Goal: Task Accomplishment & Management: Complete application form

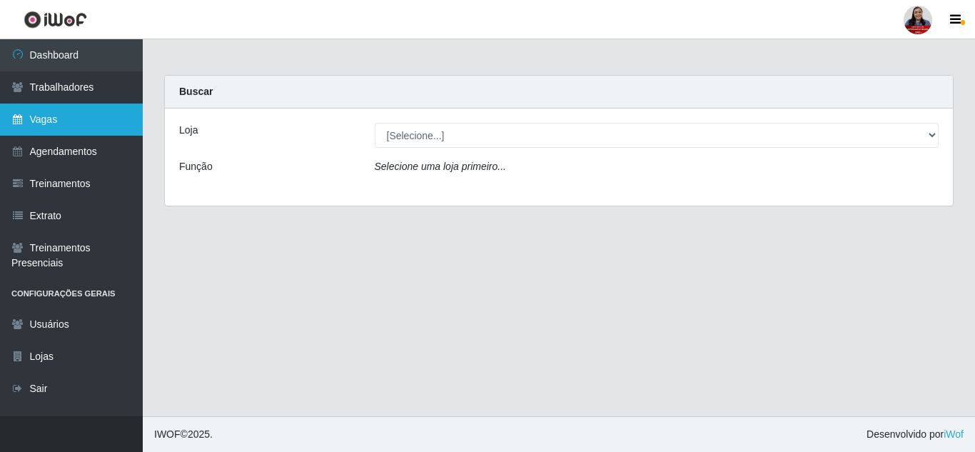
click at [52, 121] on link "Vagas" at bounding box center [71, 120] width 143 height 32
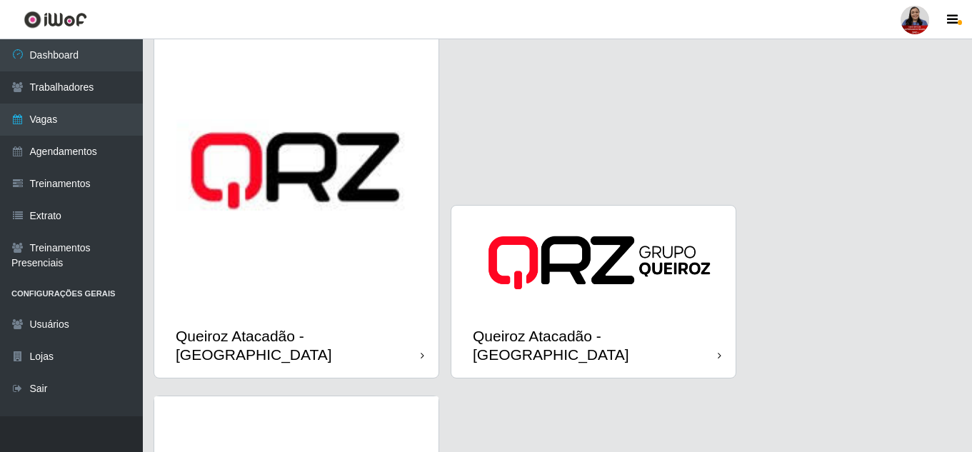
scroll to position [1856, 0]
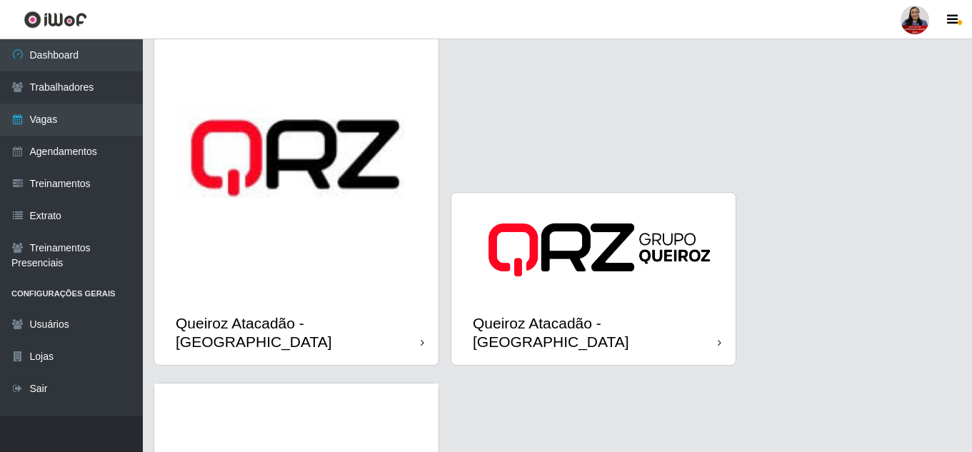
click at [311, 300] on div "Queiroz Atacadão - [GEOGRAPHIC_DATA]" at bounding box center [296, 332] width 284 height 64
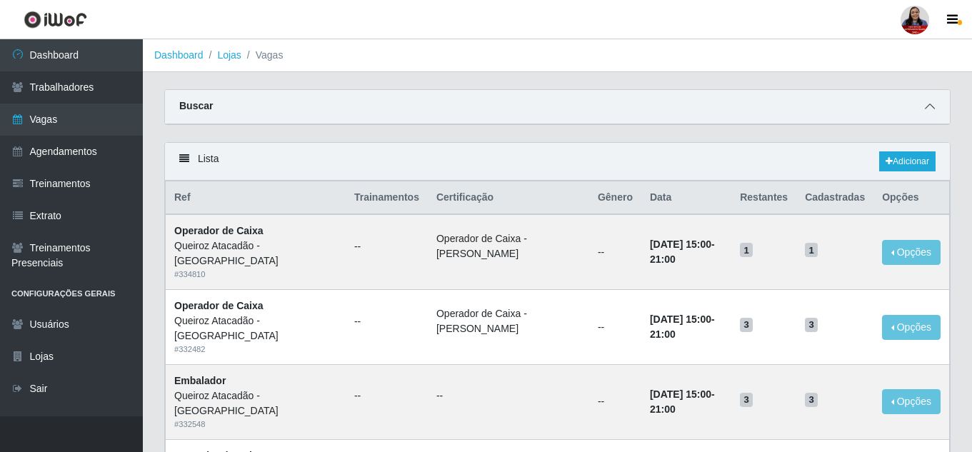
click at [933, 111] on icon at bounding box center [929, 106] width 10 height 10
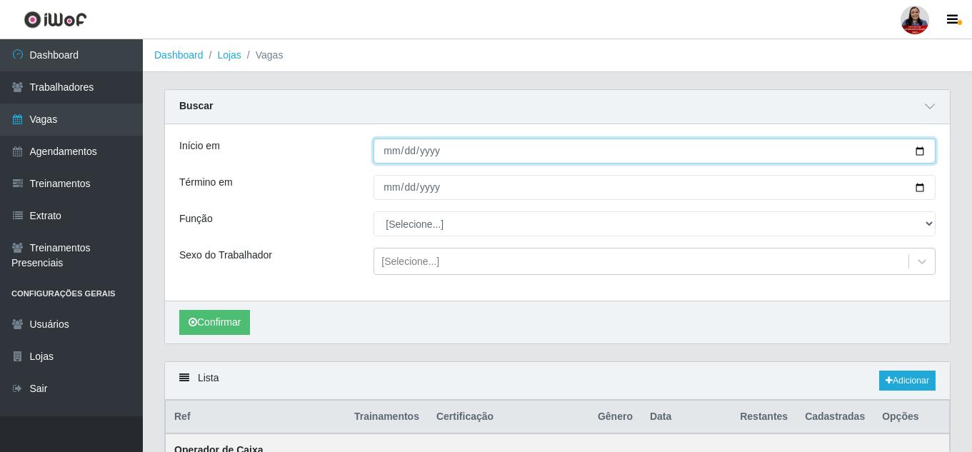
click at [925, 152] on input "Início em" at bounding box center [654, 150] width 562 height 25
click at [915, 158] on input "Início em" at bounding box center [654, 150] width 562 height 25
type input "[DATE]"
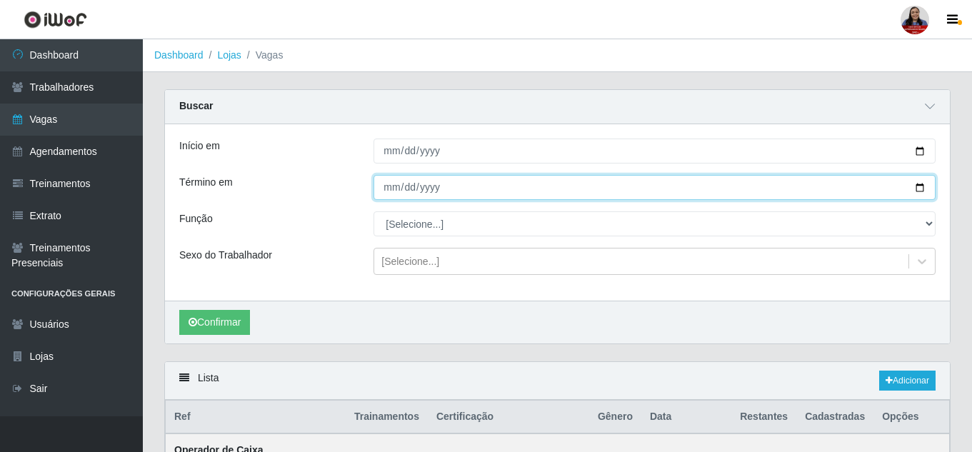
click at [922, 191] on input "Término em" at bounding box center [654, 187] width 562 height 25
type input "[DATE]"
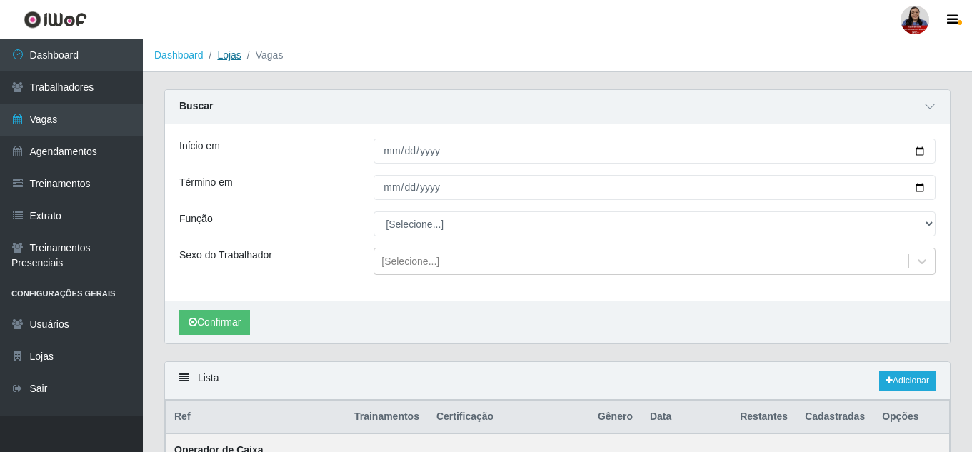
click at [223, 54] on link "Lojas" at bounding box center [229, 54] width 24 height 11
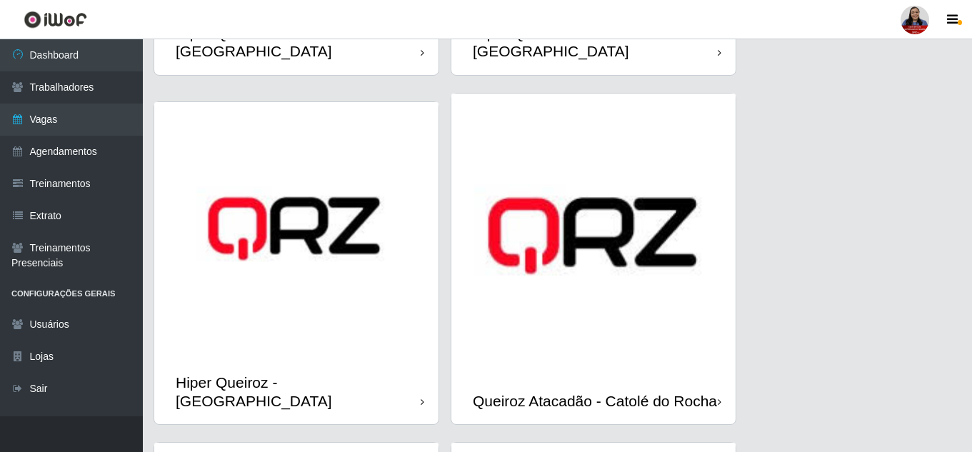
scroll to position [500, 0]
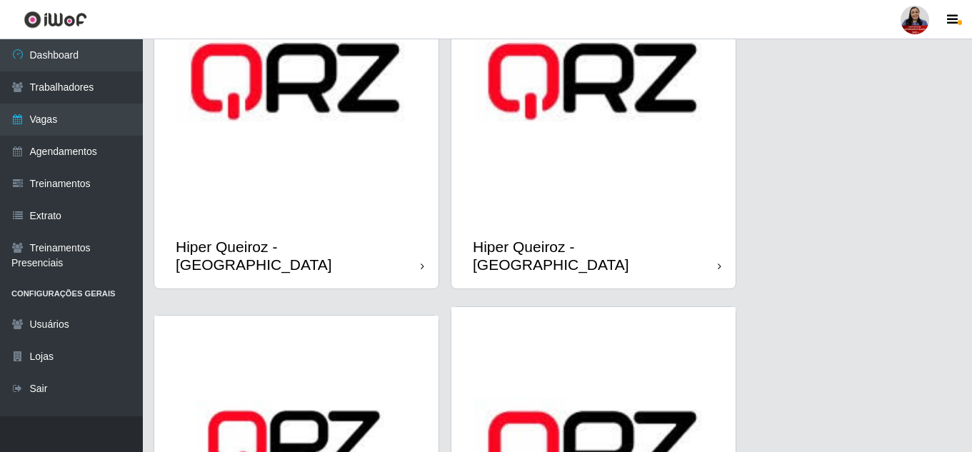
click at [367, 237] on div "Hiper Queiroz - [GEOGRAPHIC_DATA]" at bounding box center [296, 255] width 284 height 64
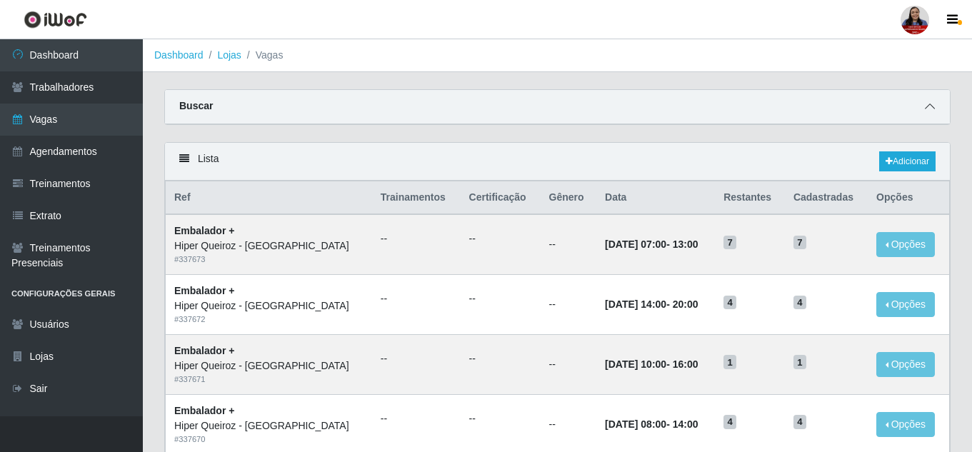
click at [934, 107] on icon at bounding box center [929, 106] width 10 height 10
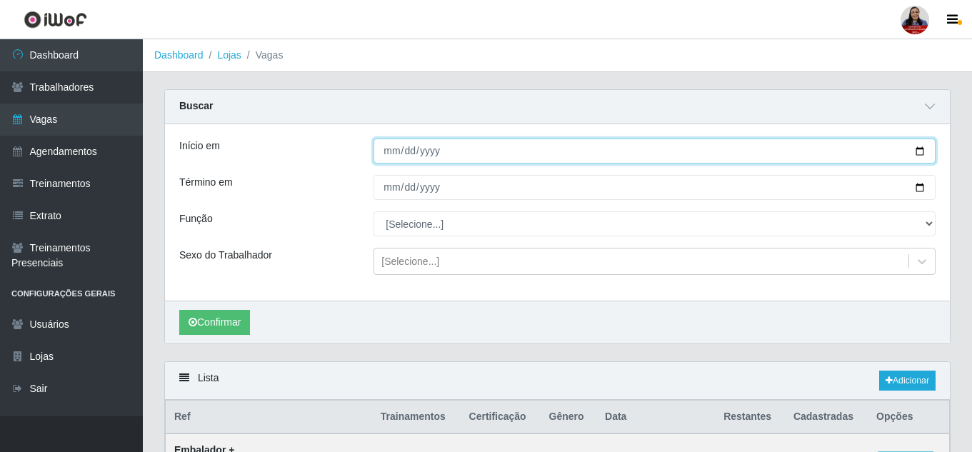
click at [917, 149] on input "Início em" at bounding box center [654, 150] width 562 height 25
click at [920, 158] on input "[DATE]" at bounding box center [654, 150] width 562 height 25
type input "[DATE]"
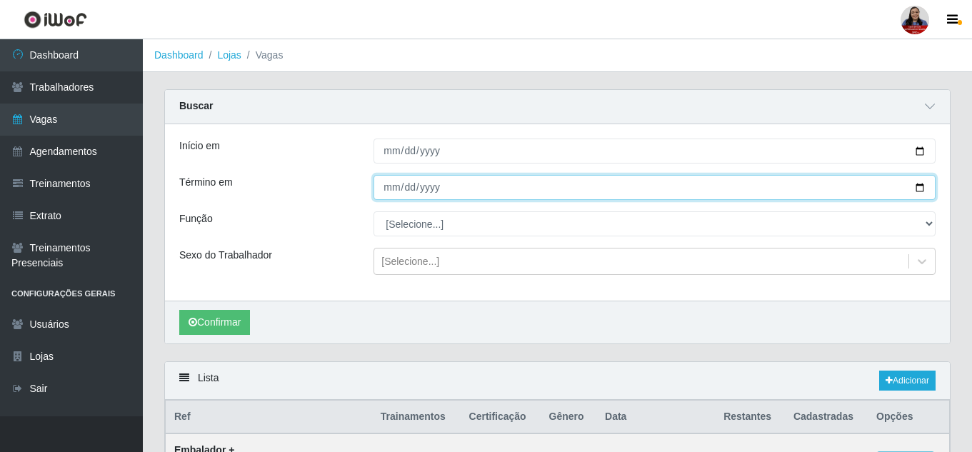
click at [917, 189] on input "Término em" at bounding box center [654, 187] width 562 height 25
type input "[DATE]"
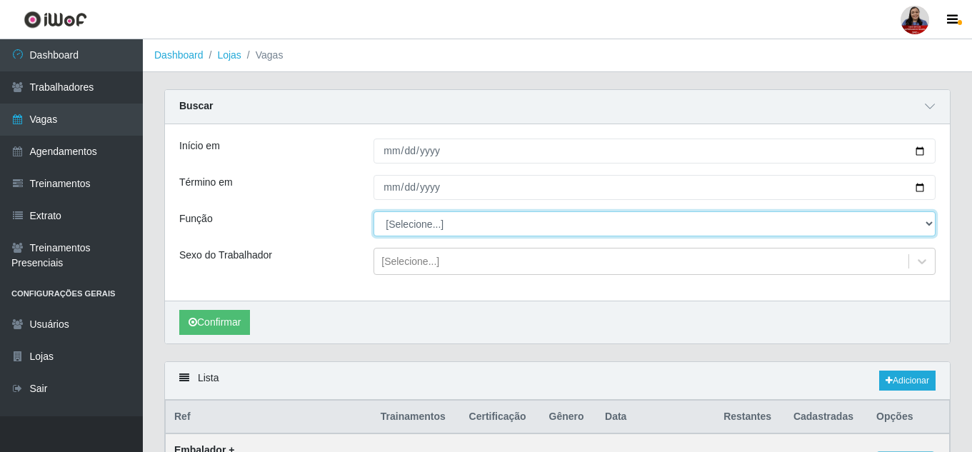
click at [425, 226] on select "[Selecione...] Embalador Embalador + Embalador ++ Operador de Caixa + Operador …" at bounding box center [654, 223] width 562 height 25
click at [373, 212] on select "[Selecione...] Embalador Embalador + Embalador ++ Operador de Caixa + Operador …" at bounding box center [654, 223] width 562 height 25
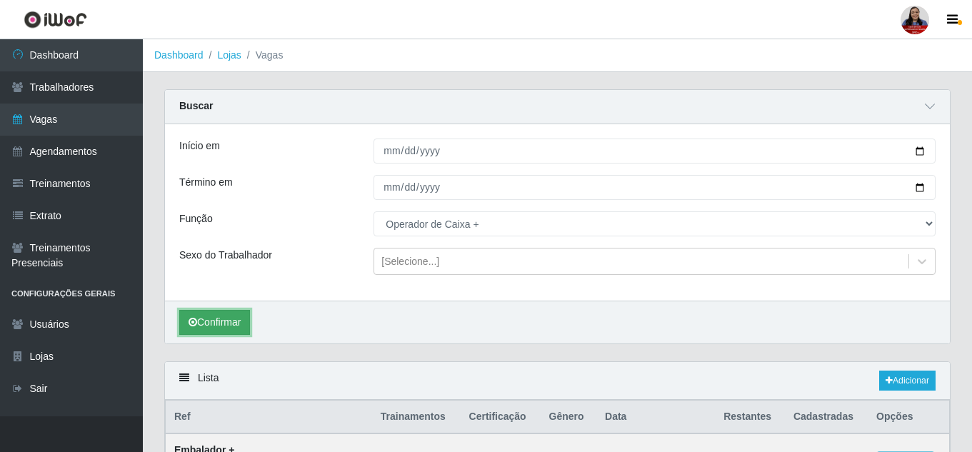
click at [221, 324] on button "Confirmar" at bounding box center [214, 322] width 71 height 25
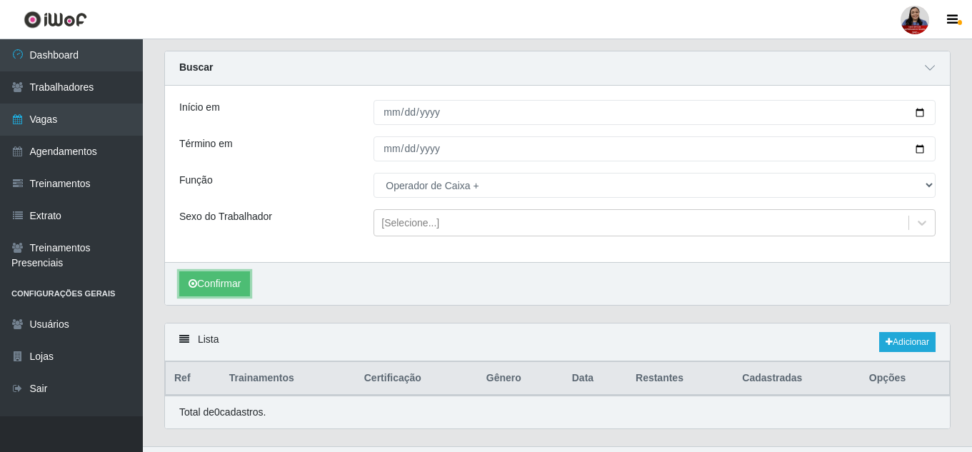
scroll to position [69, 0]
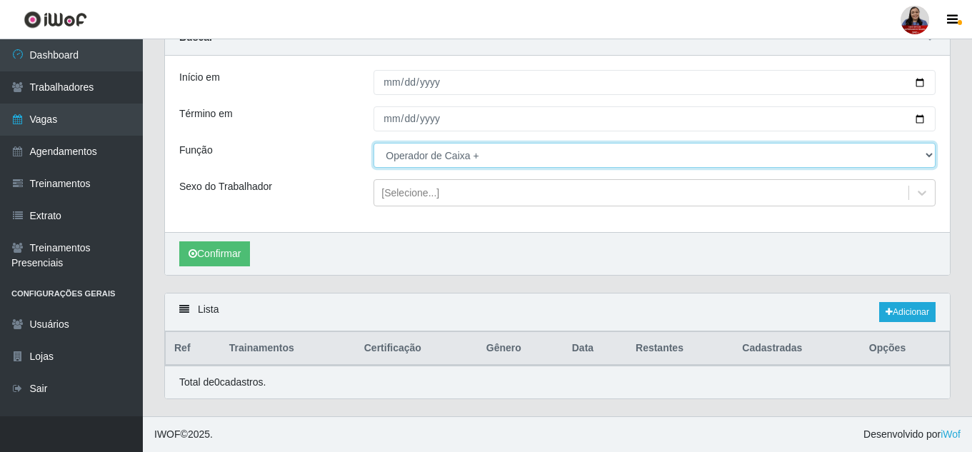
click at [511, 161] on select "[Selecione...] Embalador Embalador + Embalador ++ Operador de Caixa + Operador …" at bounding box center [654, 155] width 562 height 25
click at [373, 143] on select "[Selecione...] Embalador Embalador + Embalador ++ Operador de Caixa + Operador …" at bounding box center [654, 155] width 562 height 25
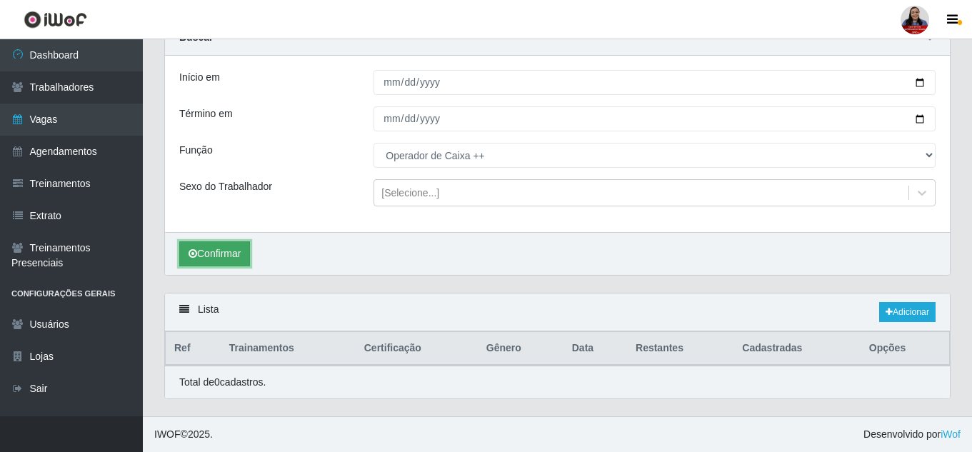
click at [232, 260] on button "Confirmar" at bounding box center [214, 253] width 71 height 25
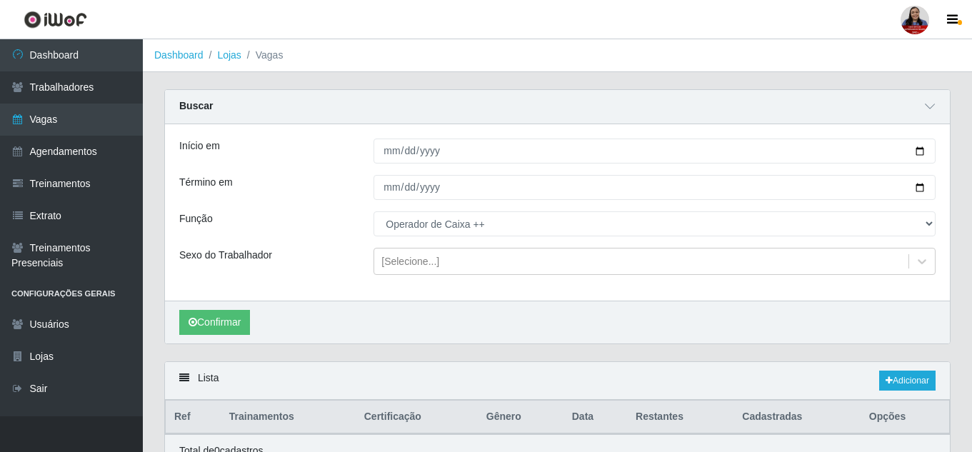
click at [625, 337] on div "Confirmar" at bounding box center [557, 322] width 785 height 43
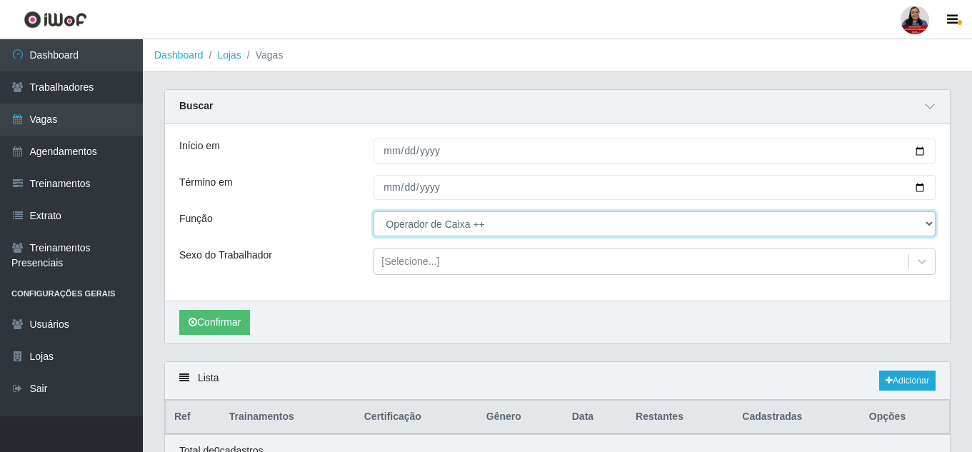
click at [827, 226] on select "[Selecione...] Embalador Embalador + Embalador ++ Operador de Caixa + Operador …" at bounding box center [654, 223] width 562 height 25
click at [373, 212] on select "[Selecione...] Embalador Embalador + Embalador ++ Operador de Caixa + Operador …" at bounding box center [654, 223] width 562 height 25
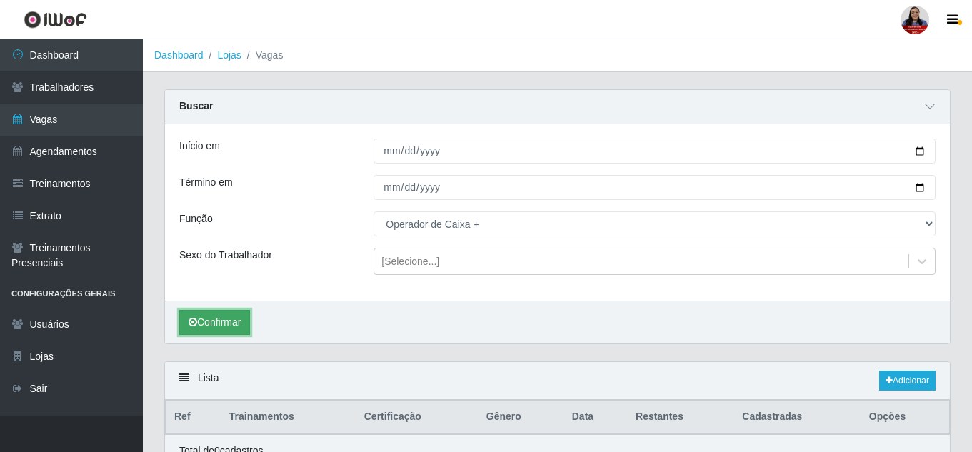
click at [249, 316] on button "Confirmar" at bounding box center [214, 322] width 71 height 25
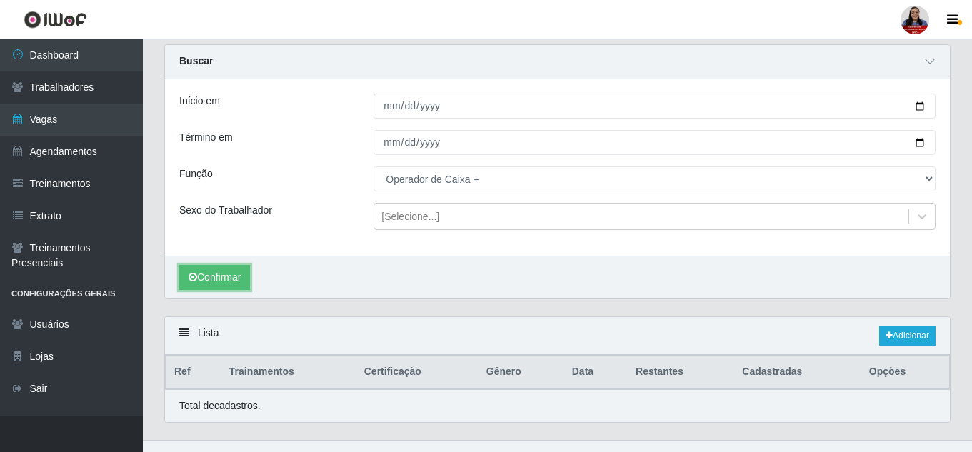
scroll to position [69, 0]
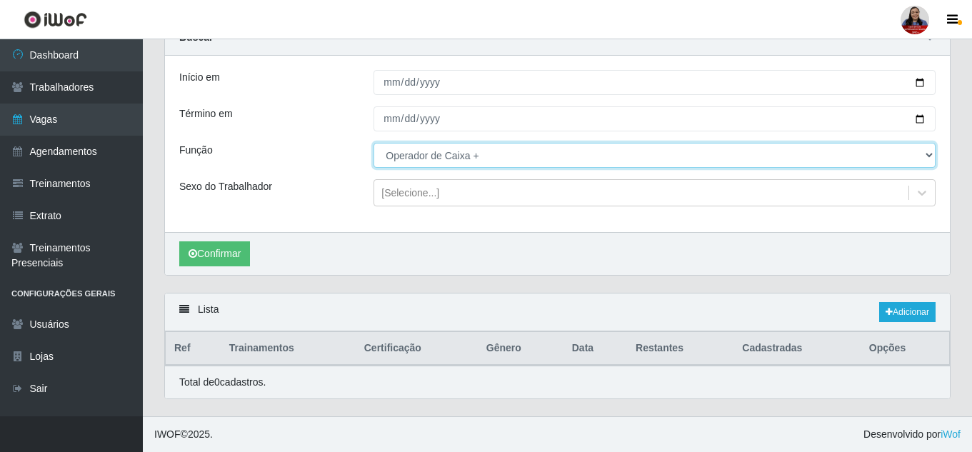
click at [443, 158] on select "[Selecione...] Embalador Embalador + Embalador ++ Operador de Caixa + Operador …" at bounding box center [654, 155] width 562 height 25
select select "[Selecione...]"
click at [373, 143] on select "[Selecione...] Embalador Embalador + Embalador ++ Operador de Caixa + Operador …" at bounding box center [654, 155] width 562 height 25
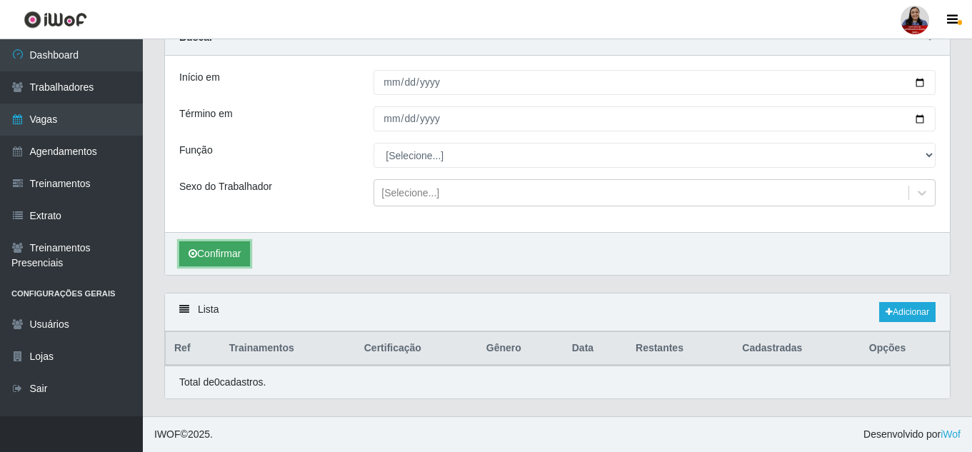
click at [246, 249] on button "Confirmar" at bounding box center [214, 253] width 71 height 25
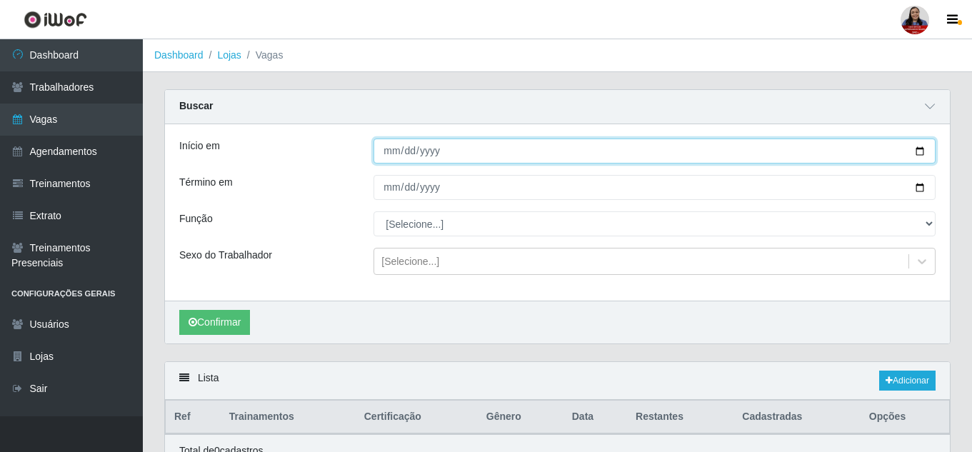
click at [922, 147] on input "[DATE]" at bounding box center [654, 150] width 562 height 25
type input "[DATE]"
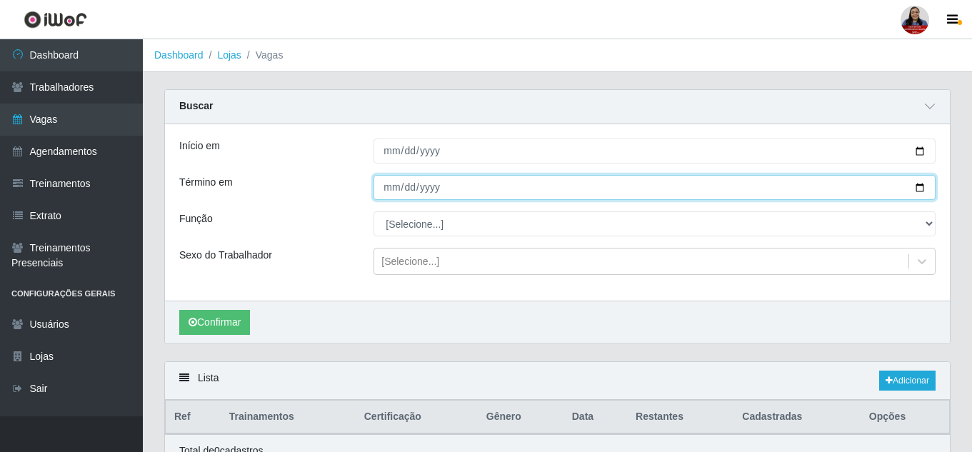
click at [915, 191] on input "[DATE]" at bounding box center [654, 187] width 562 height 25
type input "[DATE]"
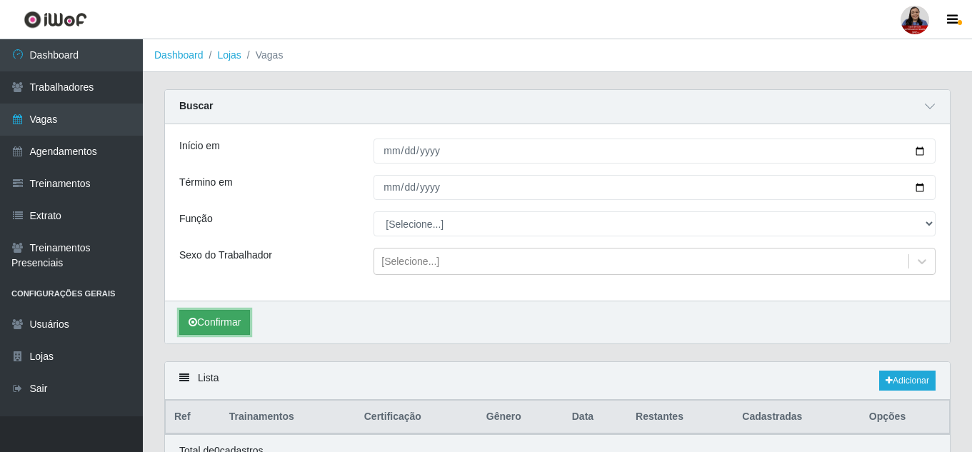
click at [225, 319] on button "Confirmar" at bounding box center [214, 322] width 71 height 25
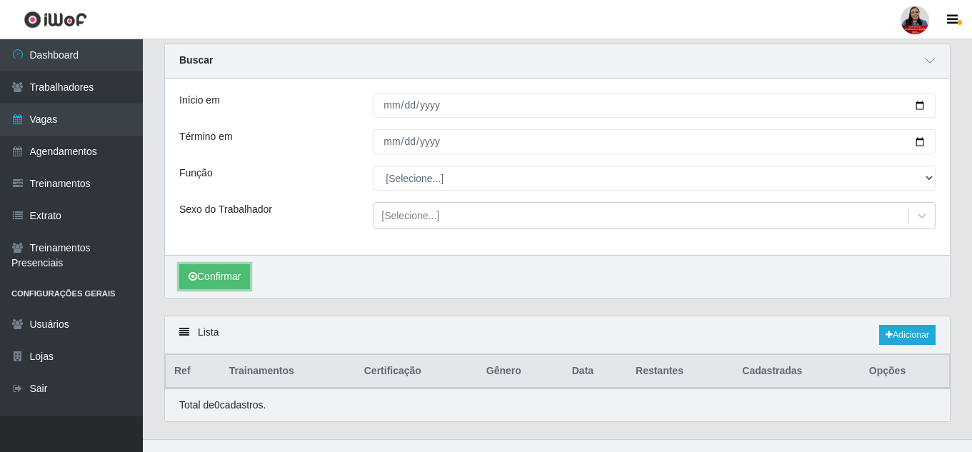
scroll to position [69, 0]
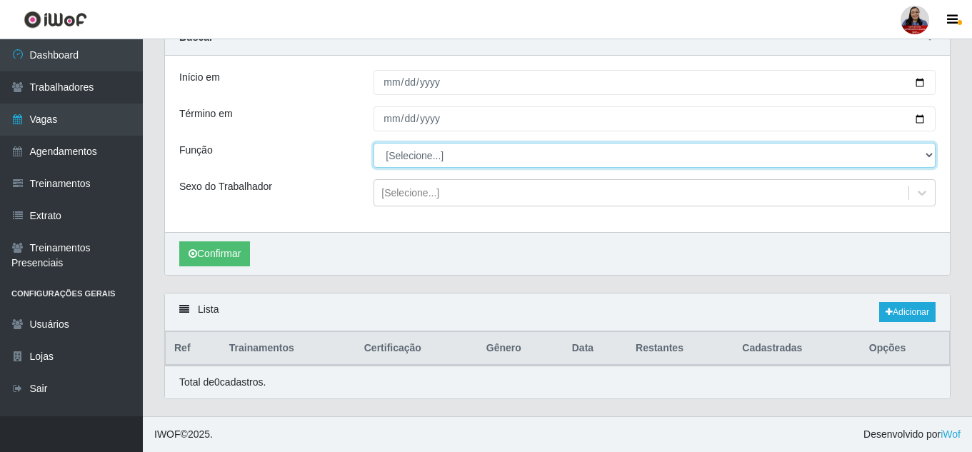
click at [432, 159] on select "[Selecione...] Embalador Embalador + Embalador ++ Operador de Caixa + Operador …" at bounding box center [654, 155] width 562 height 25
select select "73"
click at [373, 143] on select "[Selecione...] Embalador Embalador + Embalador ++ Operador de Caixa + Operador …" at bounding box center [654, 155] width 562 height 25
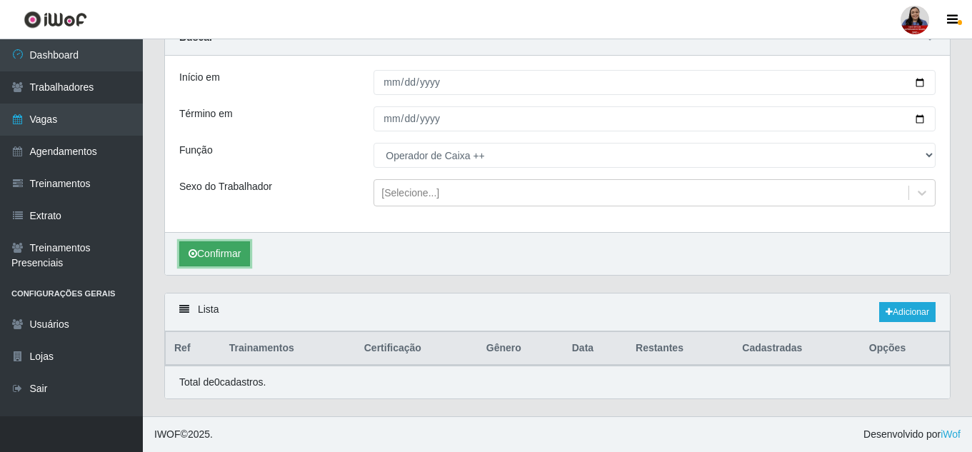
click at [232, 254] on button "Confirmar" at bounding box center [214, 253] width 71 height 25
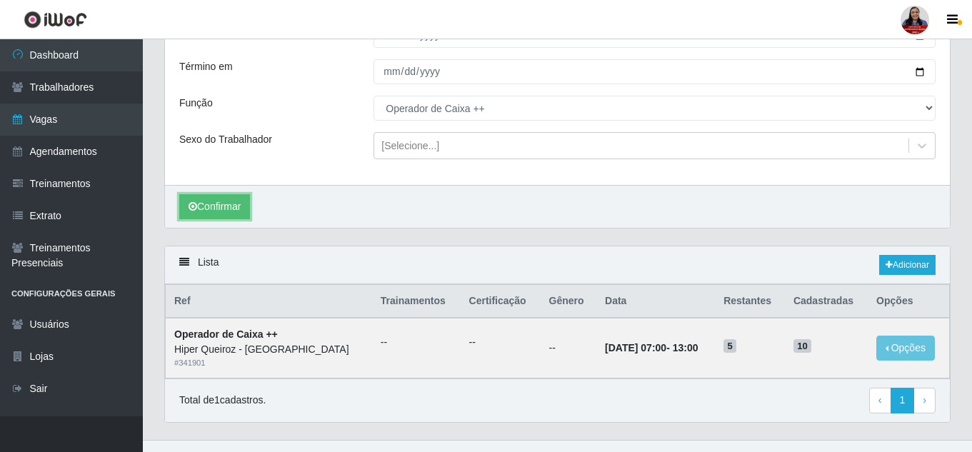
scroll to position [140, 0]
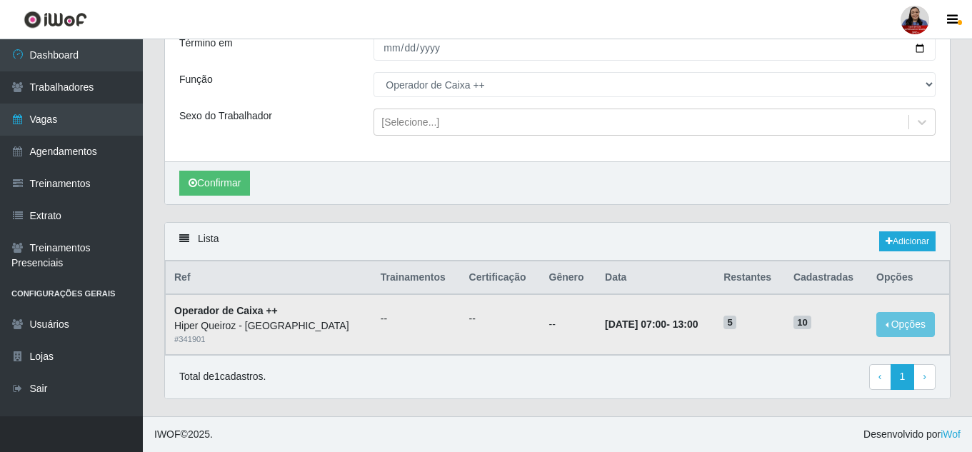
click at [723, 322] on span "5" at bounding box center [729, 323] width 13 height 14
drag, startPoint x: 715, startPoint y: 324, endPoint x: 722, endPoint y: 324, distance: 7.9
click at [723, 324] on span "5" at bounding box center [729, 323] width 13 height 14
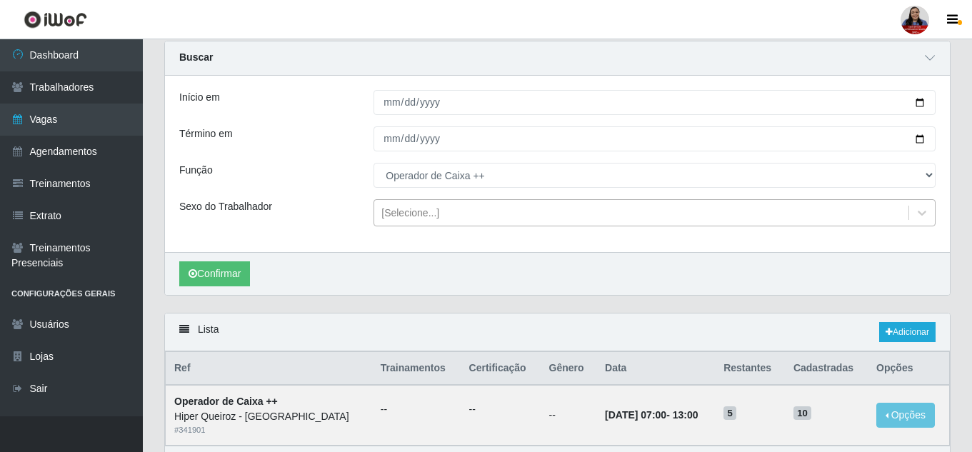
scroll to position [0, 0]
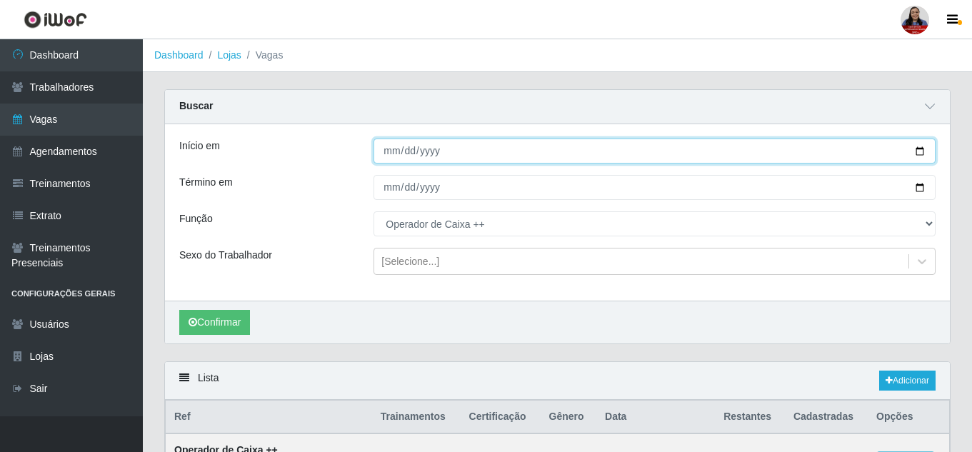
click at [917, 149] on input "[DATE]" at bounding box center [654, 150] width 562 height 25
type input "[DATE]"
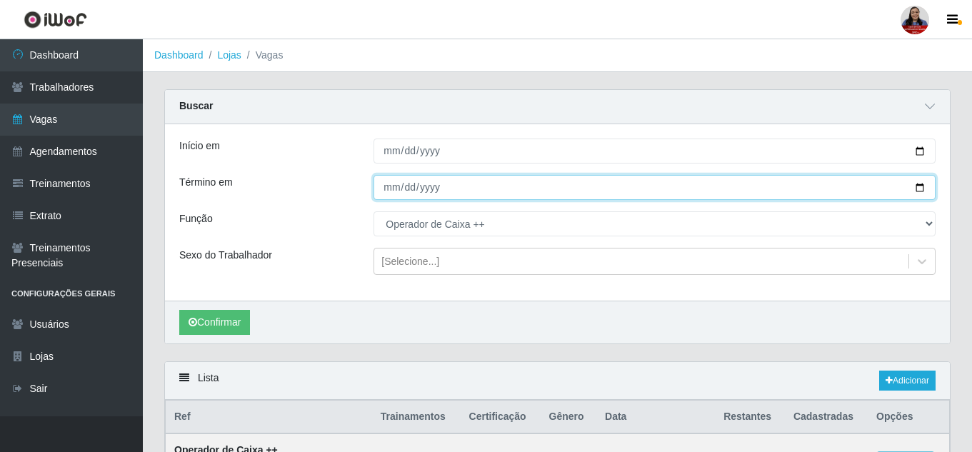
click at [920, 187] on input "[DATE]" at bounding box center [654, 187] width 562 height 25
type input "[DATE]"
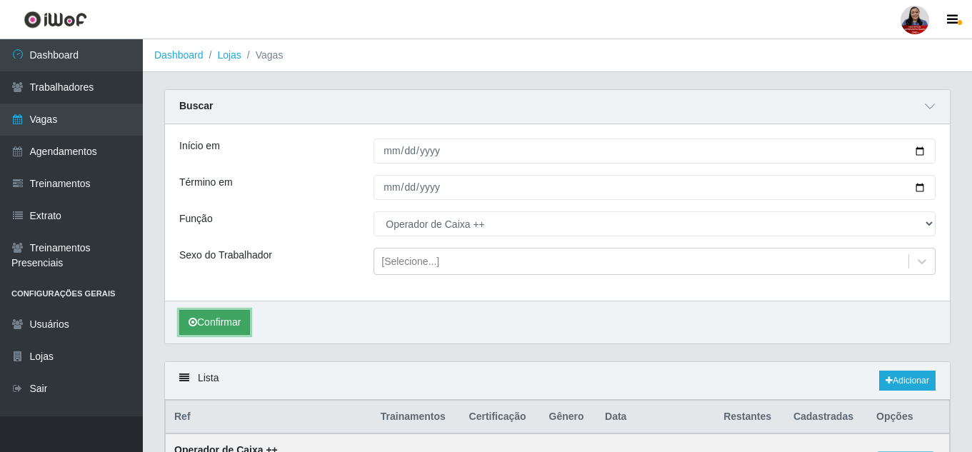
click at [231, 316] on button "Confirmar" at bounding box center [214, 322] width 71 height 25
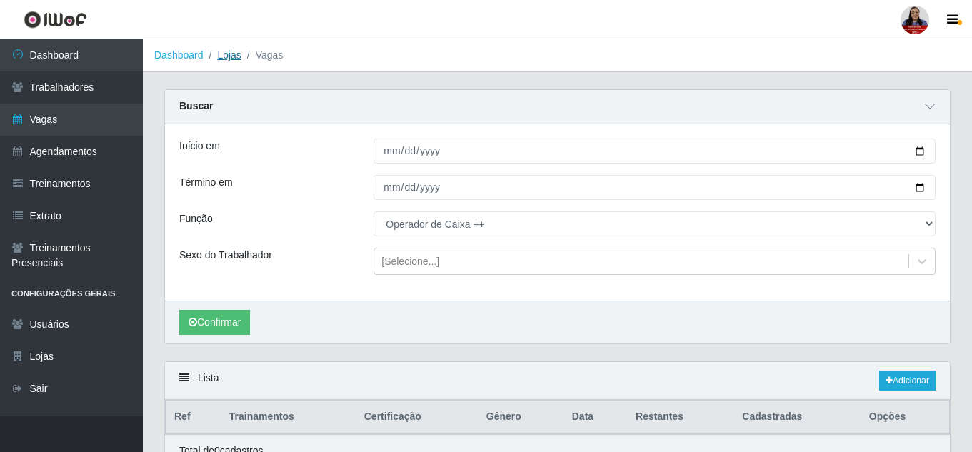
click at [222, 56] on link "Lojas" at bounding box center [229, 54] width 24 height 11
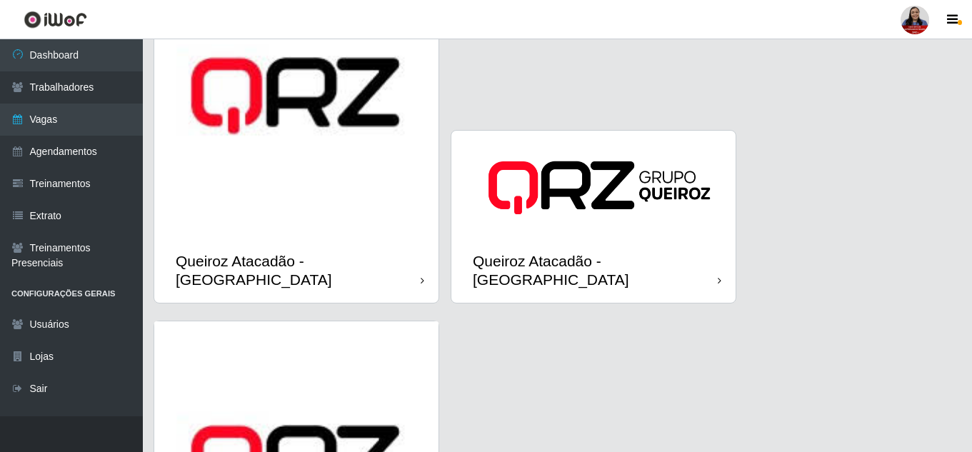
scroll to position [1928, 0]
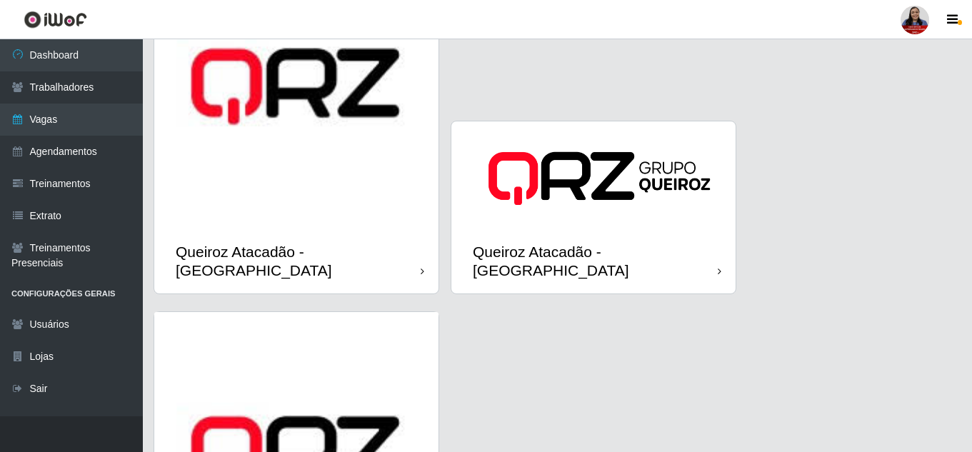
click at [273, 177] on img at bounding box center [296, 86] width 284 height 284
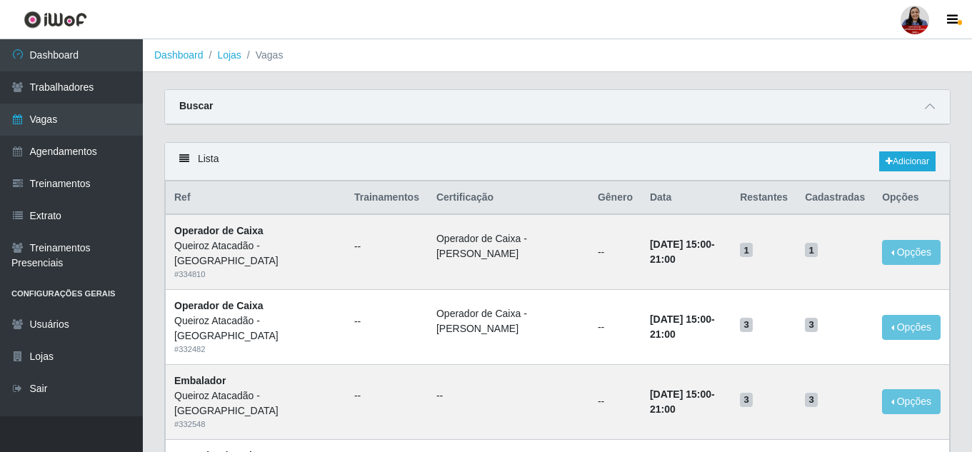
drag, startPoint x: 925, startPoint y: 101, endPoint x: 905, endPoint y: 110, distance: 21.7
click at [925, 101] on span at bounding box center [929, 107] width 17 height 16
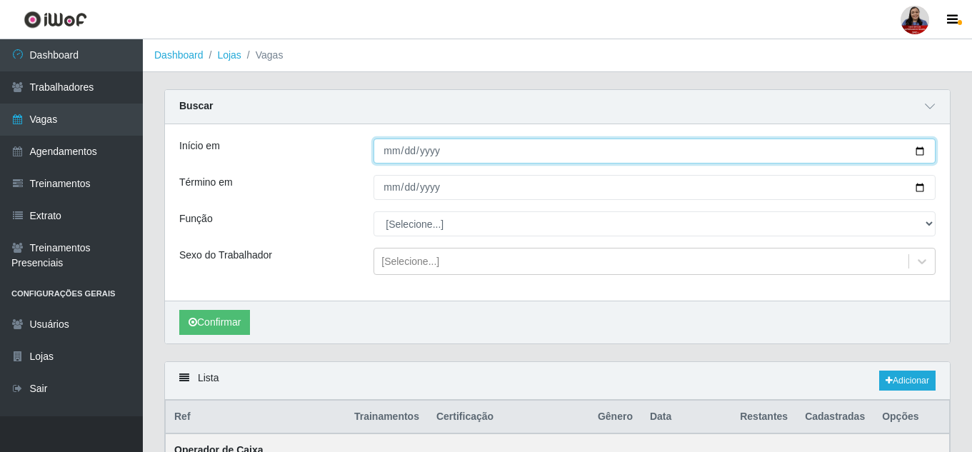
click at [917, 156] on input "Início em" at bounding box center [654, 150] width 562 height 25
type input "[DATE]"
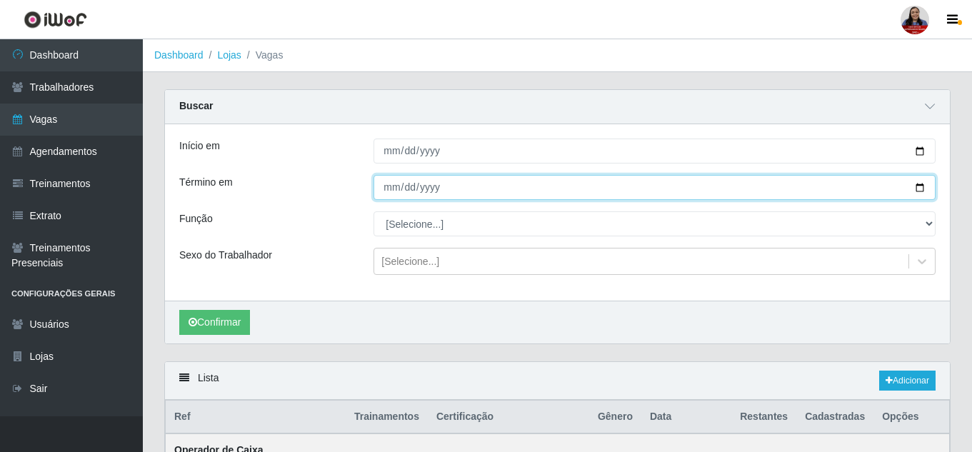
click at [922, 190] on input "Término em" at bounding box center [654, 187] width 562 height 25
type input "[DATE]"
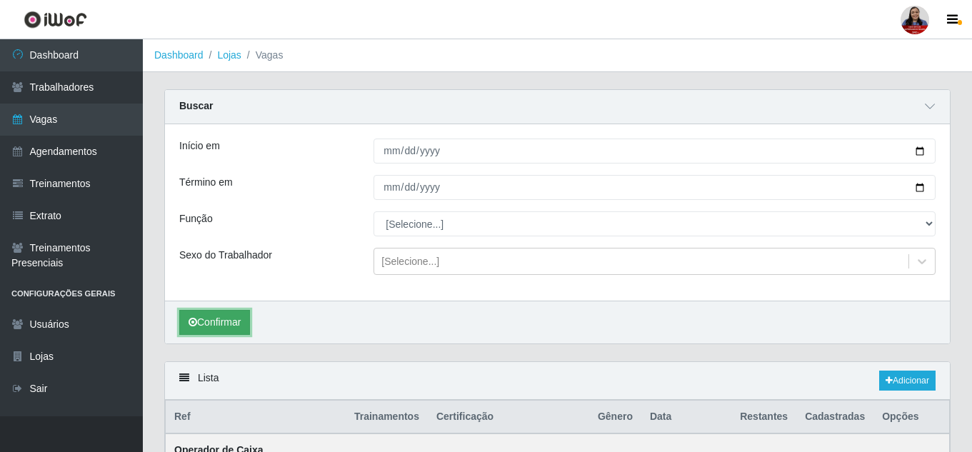
click at [208, 324] on button "Confirmar" at bounding box center [214, 322] width 71 height 25
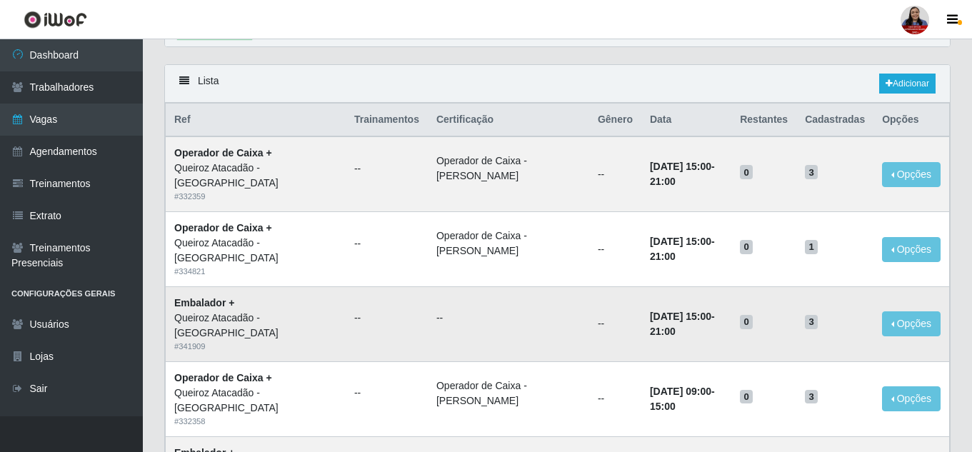
scroll to position [71, 0]
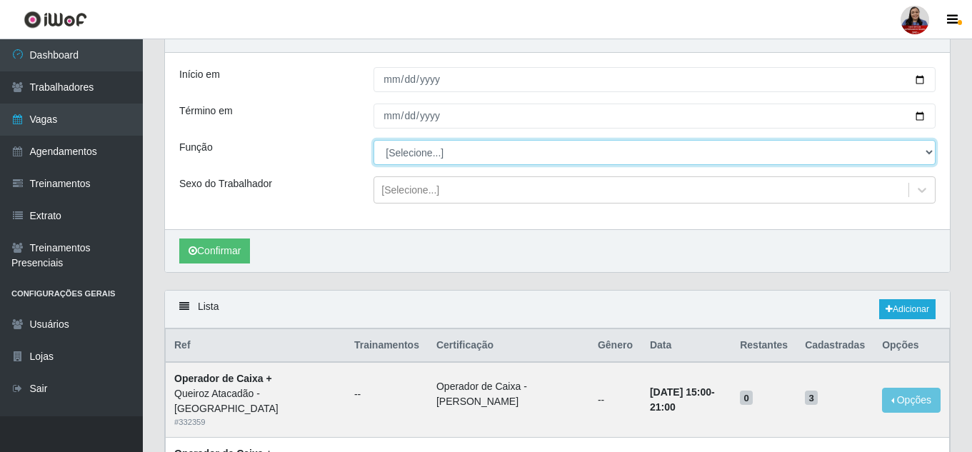
click at [438, 156] on select "[Selecione...] Embalador Embalador + Embalador ++ Operador de Caixa Operador de…" at bounding box center [654, 152] width 562 height 25
select select "72"
click at [373, 141] on select "[Selecione...] Embalador Embalador + Embalador ++ Operador de Caixa Operador de…" at bounding box center [654, 152] width 562 height 25
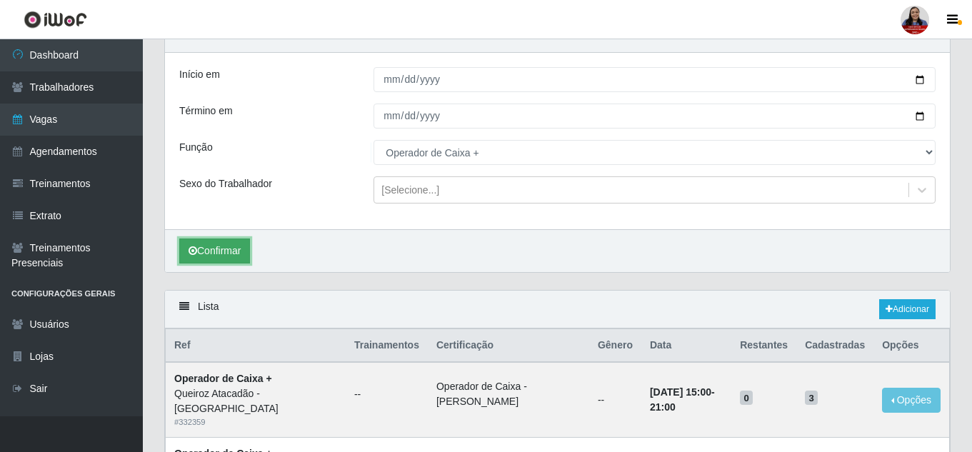
click at [243, 247] on button "Confirmar" at bounding box center [214, 250] width 71 height 25
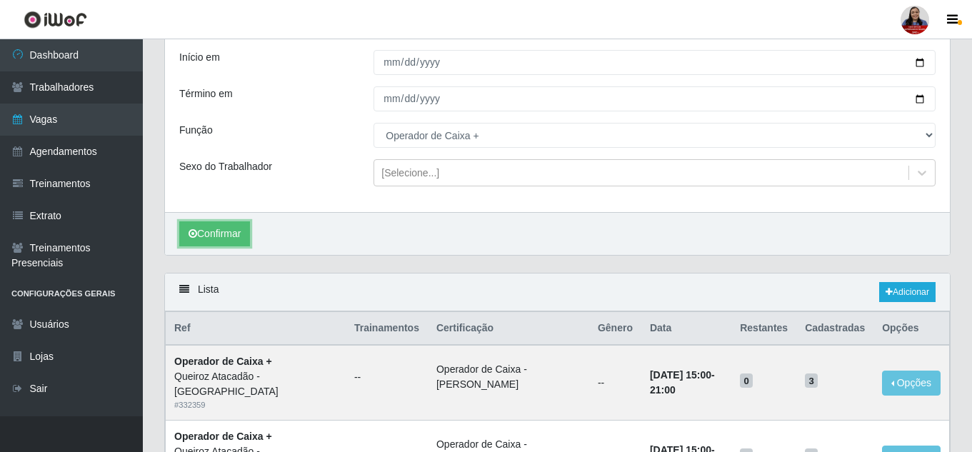
scroll to position [22, 0]
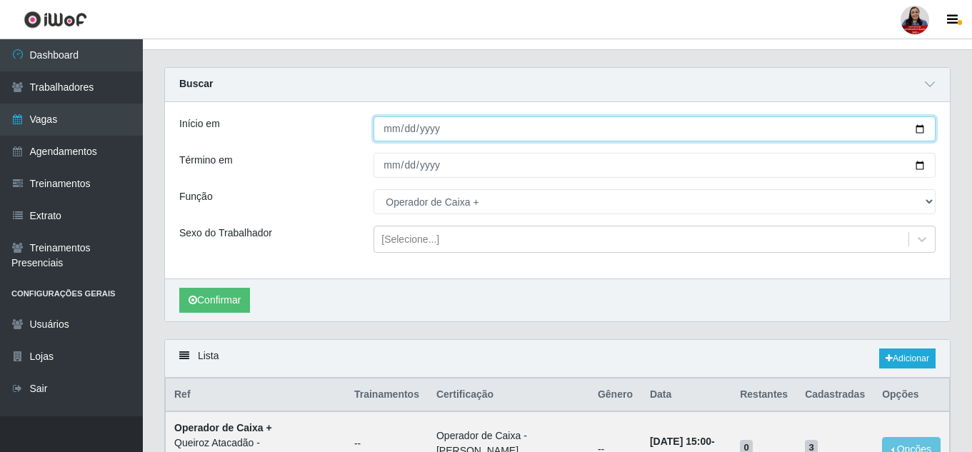
click at [920, 130] on input "[DATE]" at bounding box center [654, 128] width 562 height 25
type input "[DATE]"
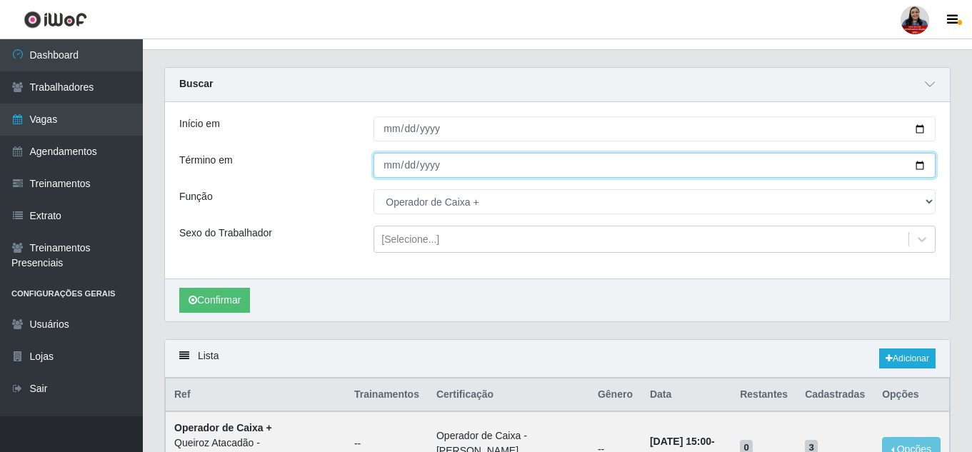
click at [919, 167] on input "[DATE]" at bounding box center [654, 165] width 562 height 25
type input "[DATE]"
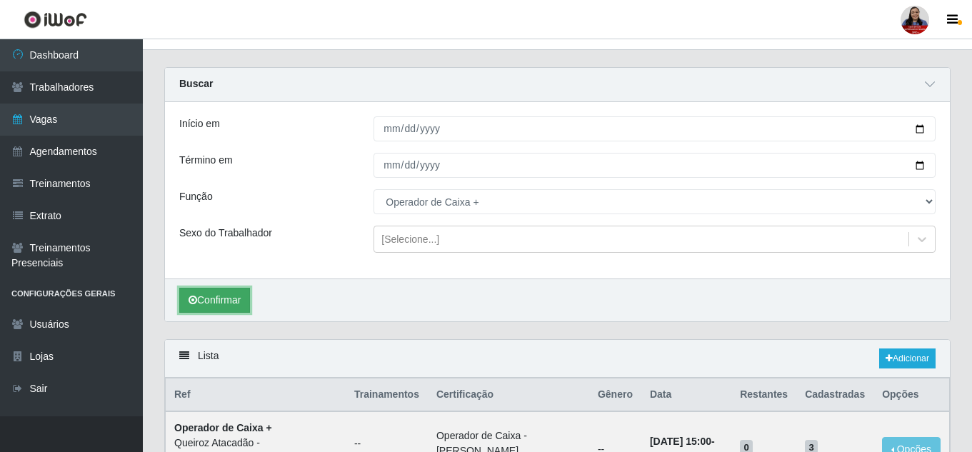
click at [221, 297] on button "Confirmar" at bounding box center [214, 300] width 71 height 25
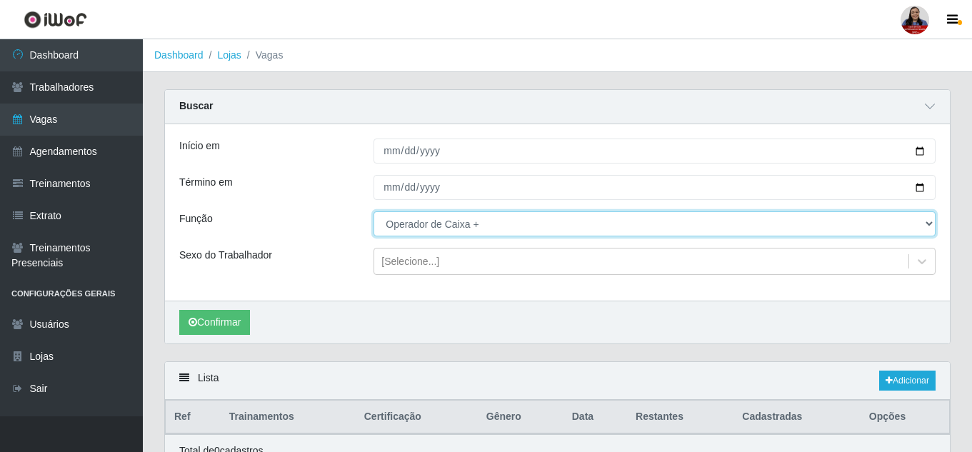
click at [496, 226] on select "[Selecione...] Embalador Embalador + Embalador ++ Operador de Caixa Operador de…" at bounding box center [654, 223] width 562 height 25
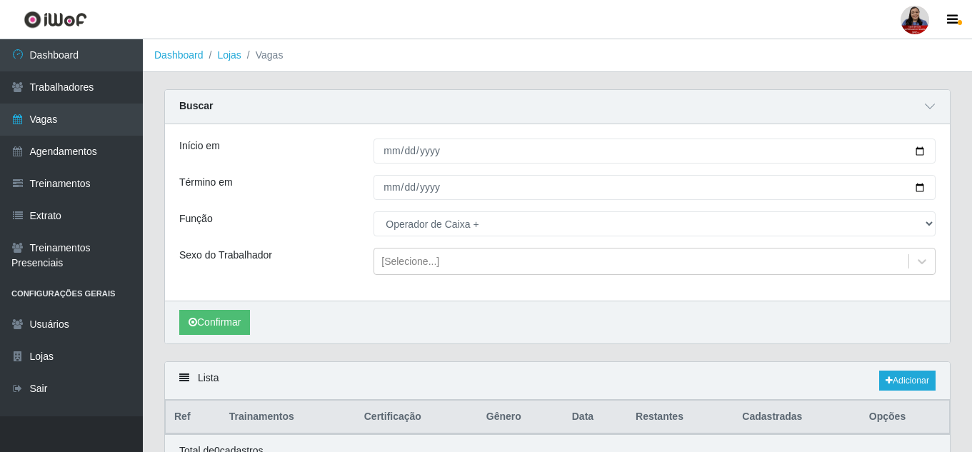
click at [312, 130] on div "Início em [DATE] Término em [DATE] Função [Selecione...] Embalador Embalador + …" at bounding box center [557, 212] width 785 height 176
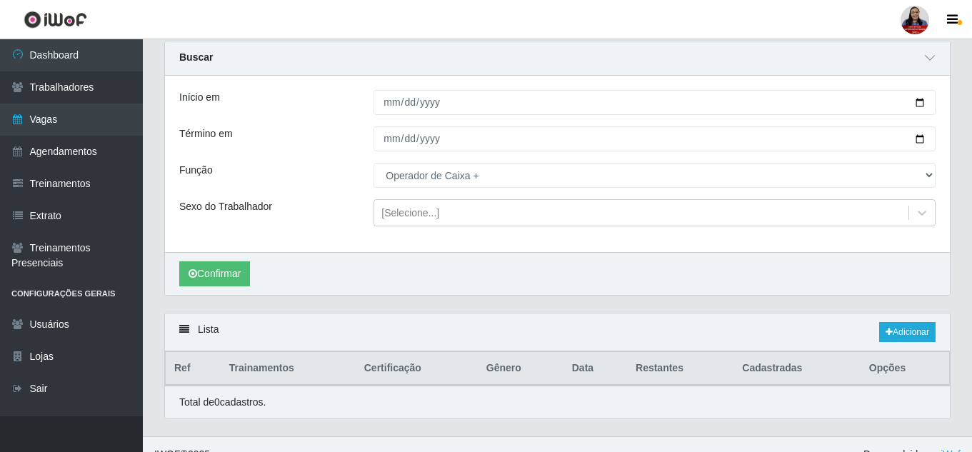
scroll to position [69, 0]
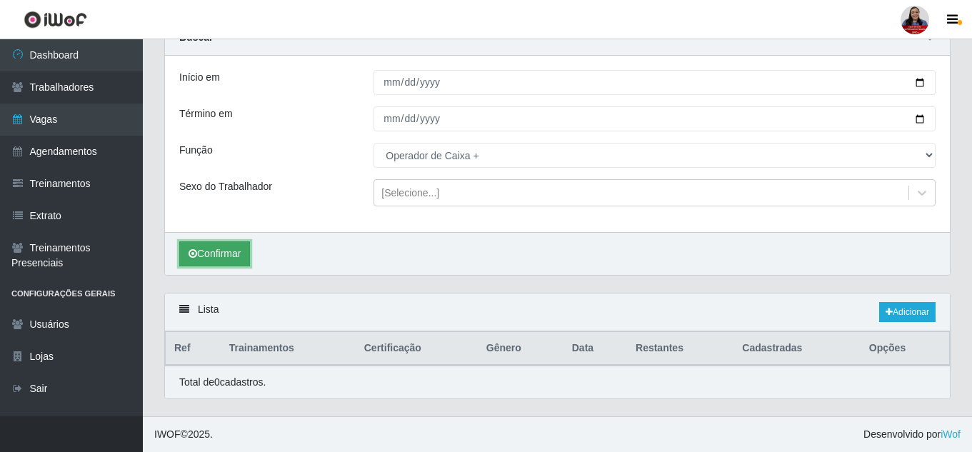
click at [221, 263] on button "Confirmar" at bounding box center [214, 253] width 71 height 25
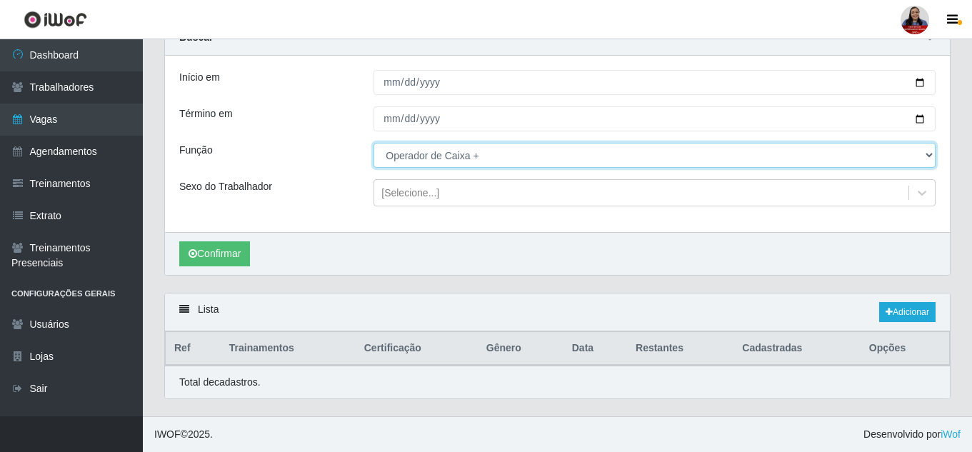
click at [438, 164] on select "[Selecione...] Embalador Embalador + Embalador ++ Operador de Caixa Operador de…" at bounding box center [654, 155] width 562 height 25
select select "24"
click at [373, 143] on select "[Selecione...] Embalador Embalador + Embalador ++ Operador de Caixa Operador de…" at bounding box center [654, 155] width 562 height 25
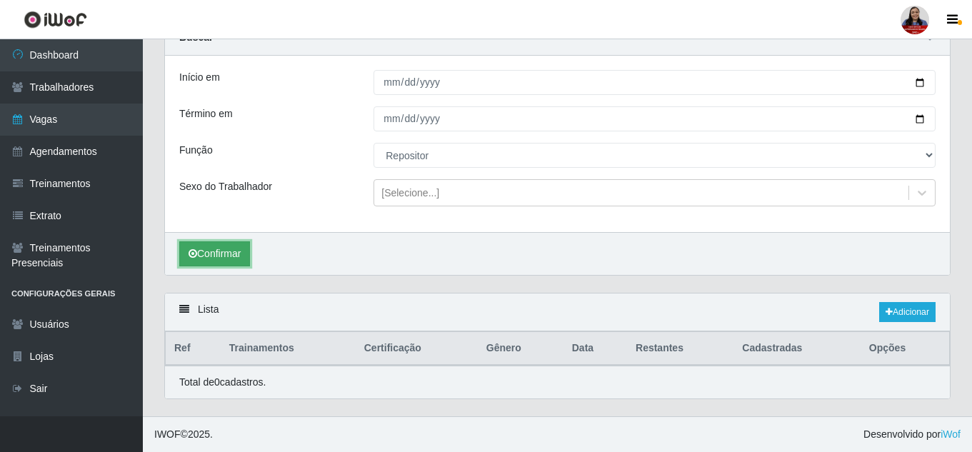
click at [233, 246] on button "Confirmar" at bounding box center [214, 253] width 71 height 25
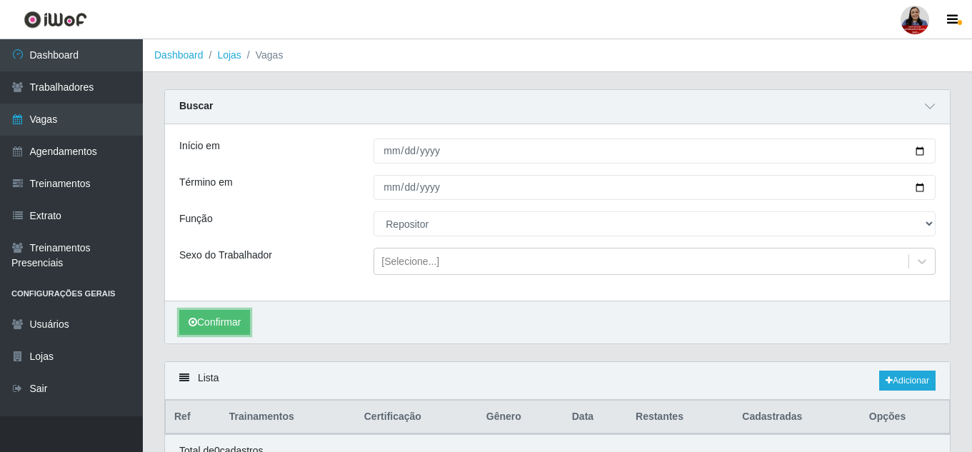
scroll to position [69, 0]
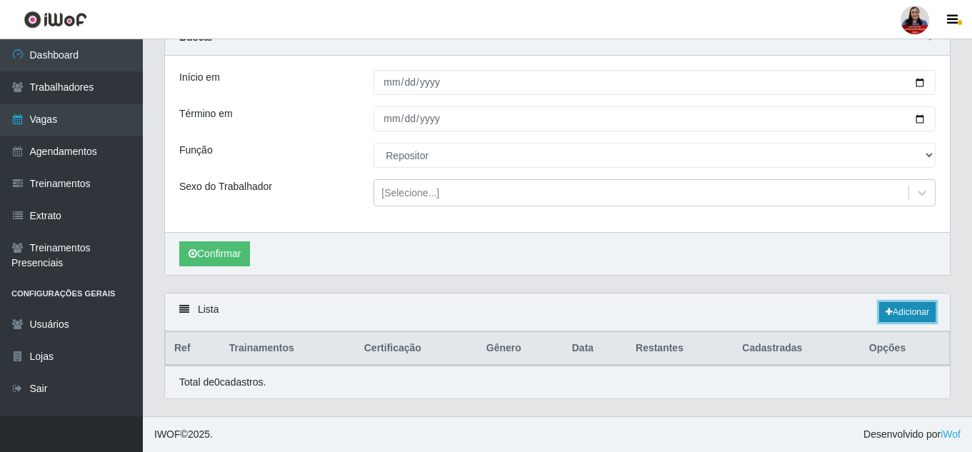
click at [902, 316] on link "Adicionar" at bounding box center [907, 312] width 56 height 20
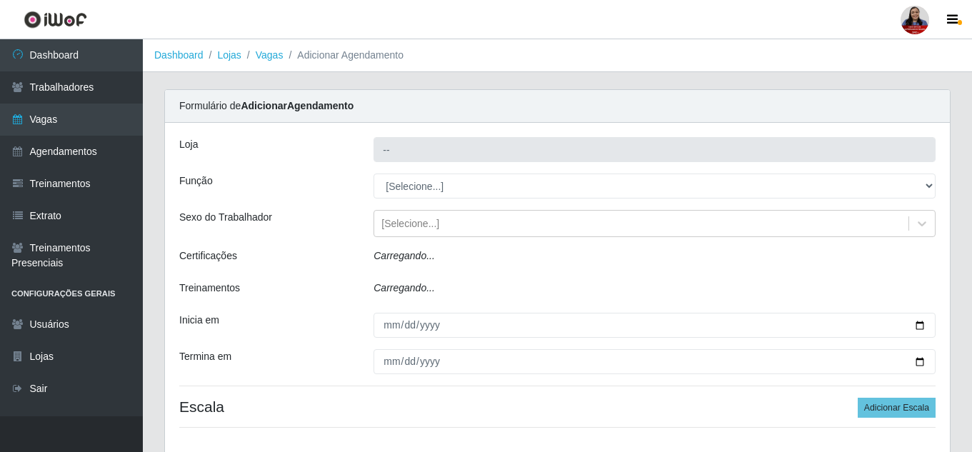
type input "Queiroz Atacadão - [GEOGRAPHIC_DATA]"
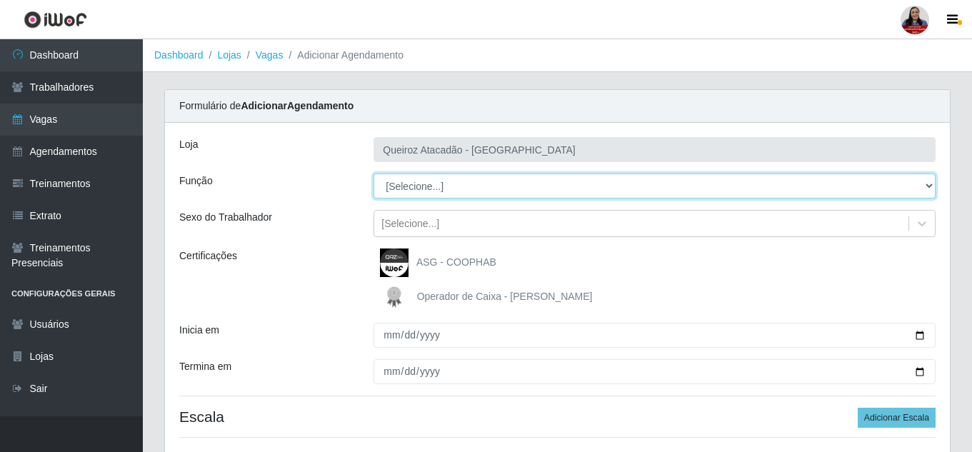
click at [538, 184] on select "[Selecione...] Embalador Embalador + Embalador ++ Operador de Caixa Operador de…" at bounding box center [654, 185] width 562 height 25
select select "24"
click at [373, 173] on select "[Selecione...] Embalador Embalador + Embalador ++ Operador de Caixa Operador de…" at bounding box center [654, 185] width 562 height 25
click at [400, 191] on select "[Selecione...] Embalador Embalador + Embalador ++ Operador de Caixa Operador de…" at bounding box center [654, 185] width 562 height 25
click at [373, 173] on select "[Selecione...] Embalador Embalador + Embalador ++ Operador de Caixa Operador de…" at bounding box center [654, 185] width 562 height 25
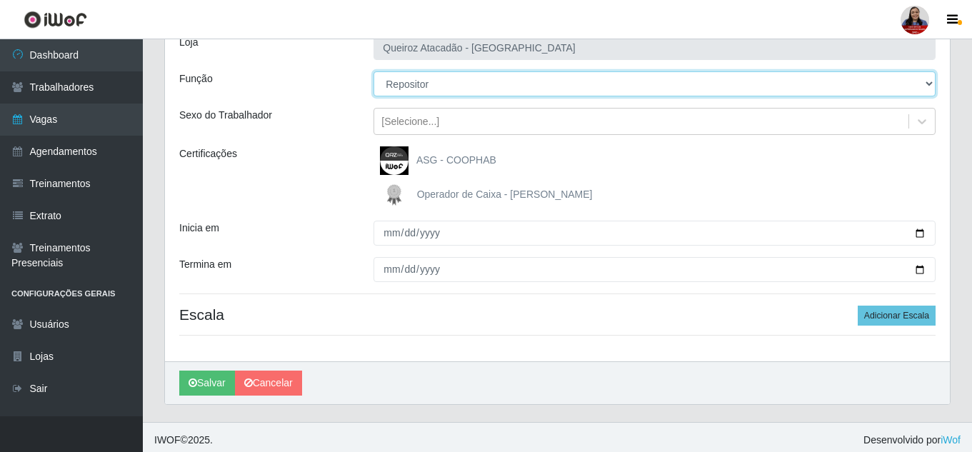
scroll to position [108, 0]
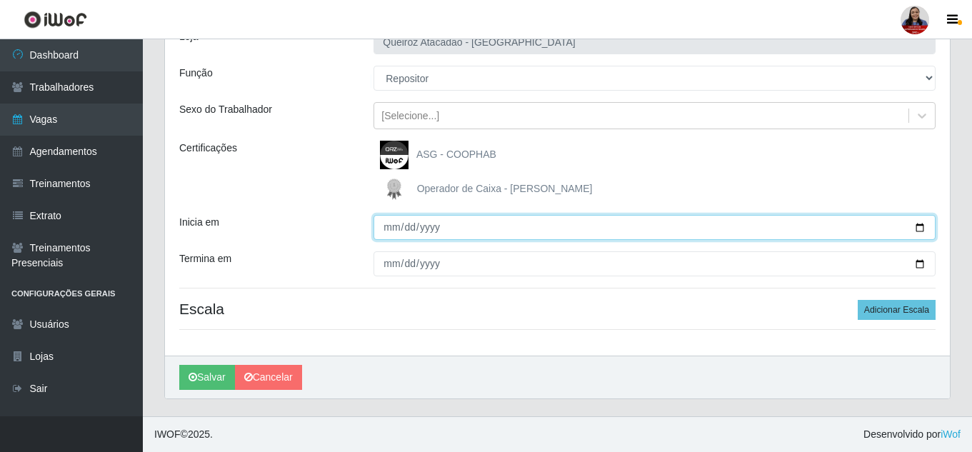
click at [922, 228] on input "Inicia em" at bounding box center [654, 227] width 562 height 25
type input "[DATE]"
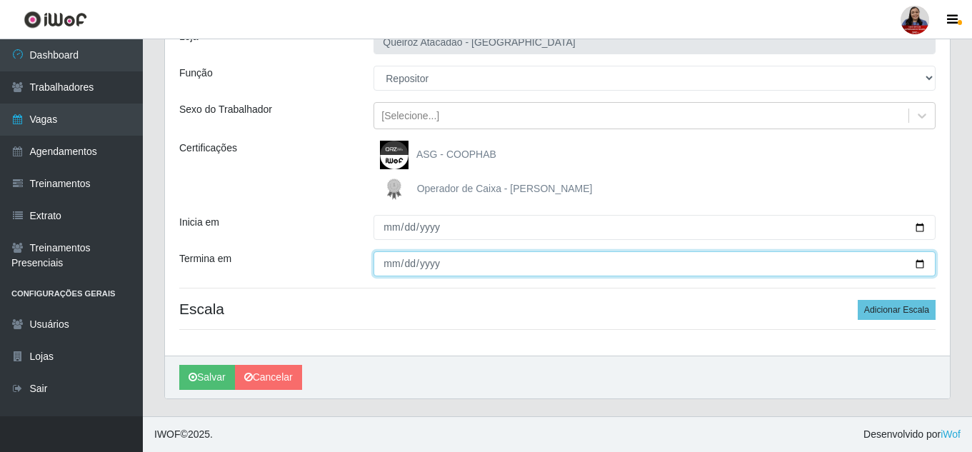
click at [922, 271] on input "Termina em" at bounding box center [654, 263] width 562 height 25
click at [916, 265] on input "Termina em" at bounding box center [654, 263] width 562 height 25
type input "[DATE]"
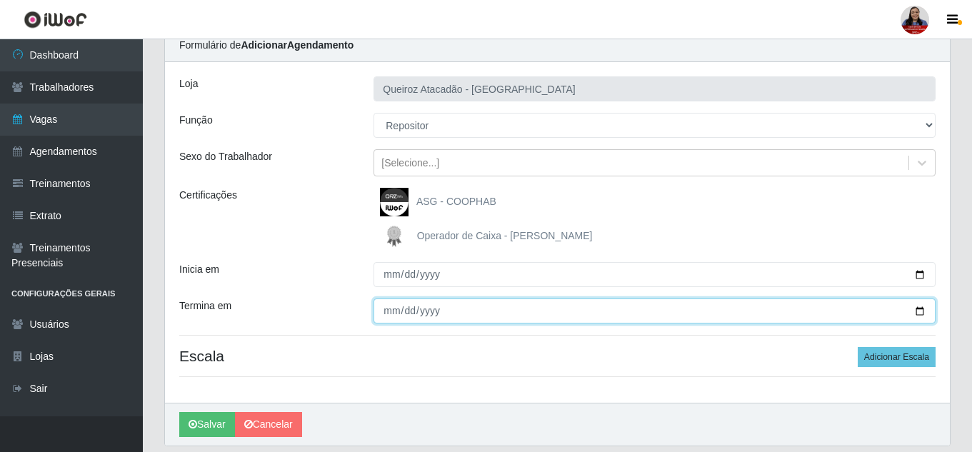
scroll to position [36, 0]
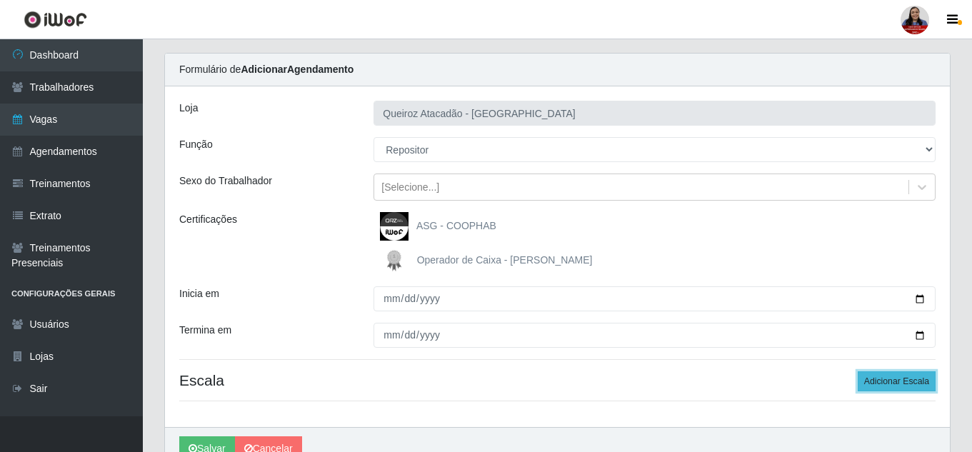
click at [910, 385] on button "Adicionar Escala" at bounding box center [896, 381] width 78 height 20
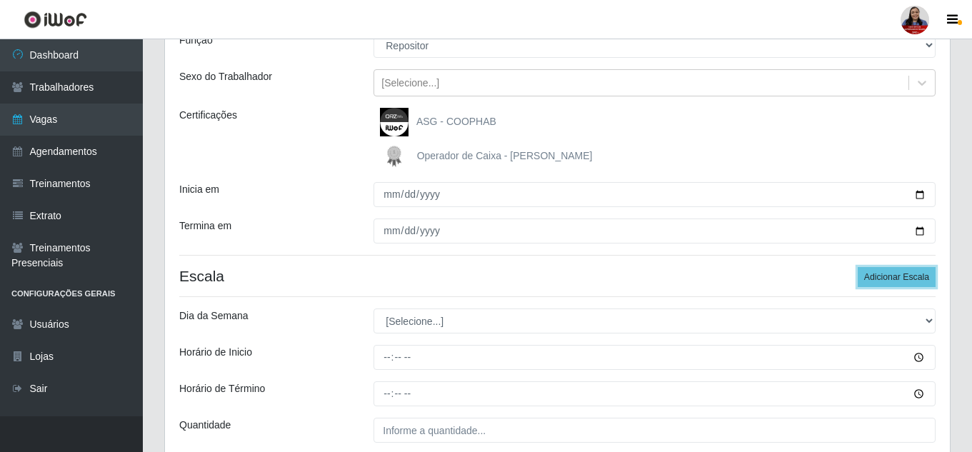
scroll to position [266, 0]
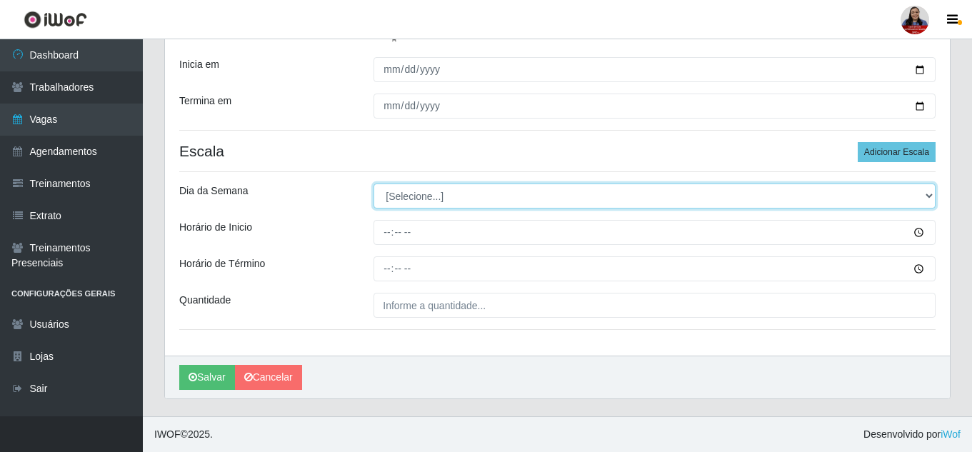
click at [455, 186] on select "[Selecione...] Segunda Terça Quarta Quinta Sexta Sábado Domingo" at bounding box center [654, 195] width 562 height 25
select select "1"
click at [373, 183] on select "[Selecione...] Segunda Terça Quarta Quinta Sexta Sábado Domingo" at bounding box center [654, 195] width 562 height 25
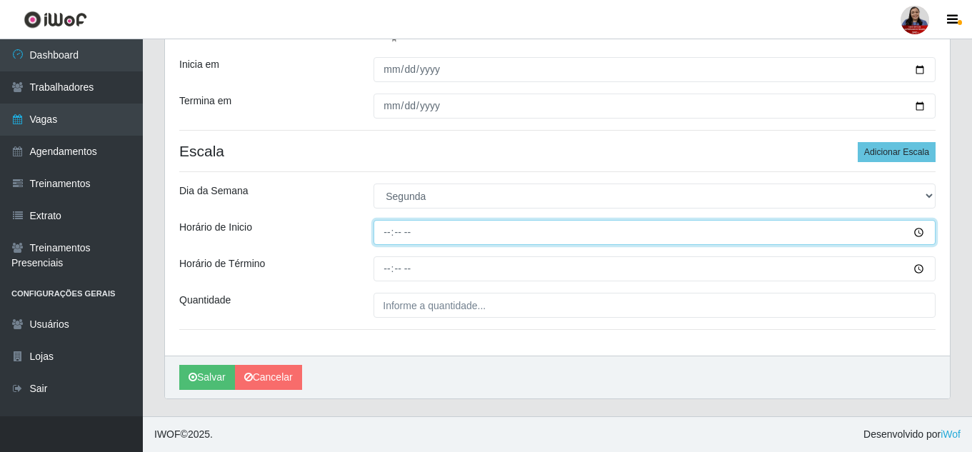
click at [391, 232] on input "Horário de Inicio" at bounding box center [654, 232] width 562 height 25
type input "08:00"
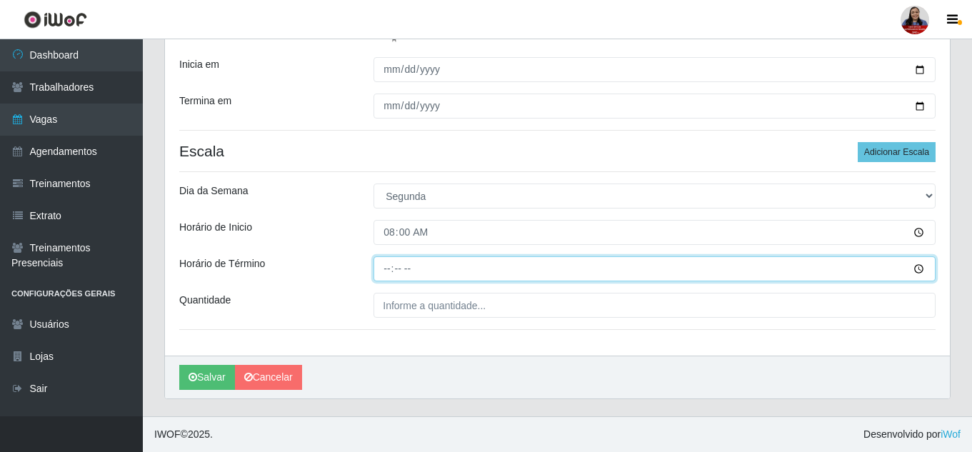
type input "14:00"
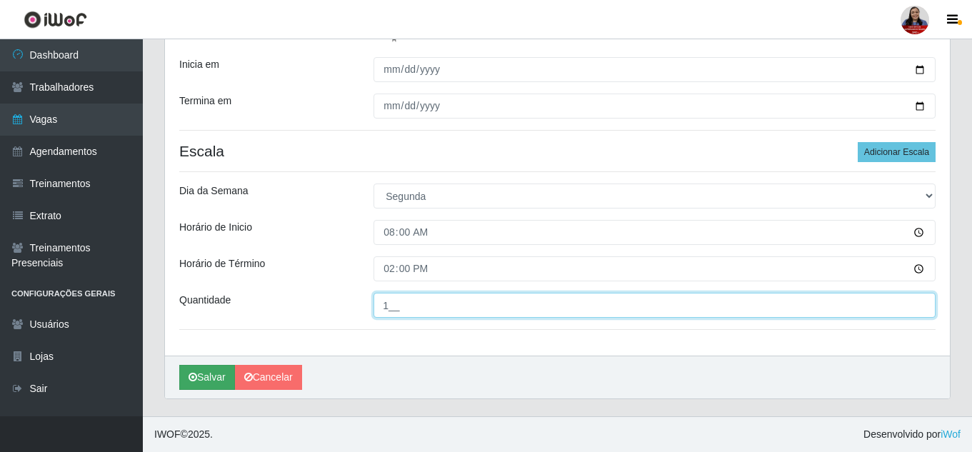
type input "1__"
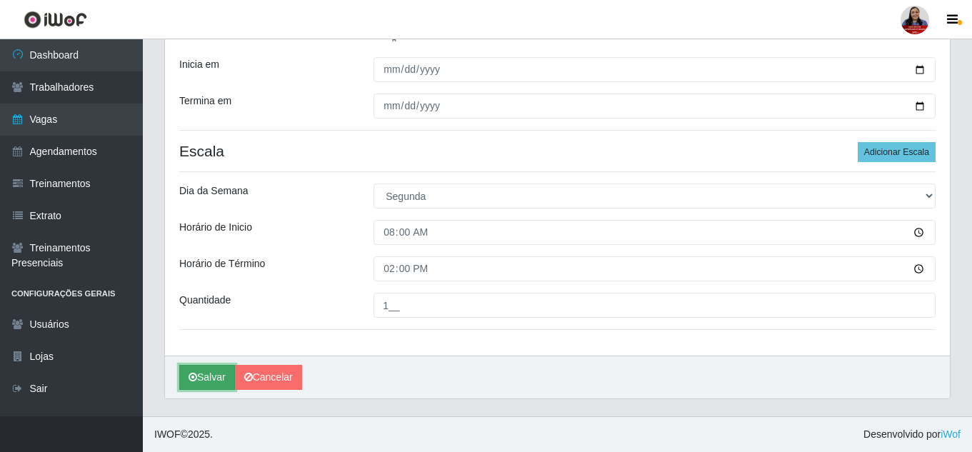
click at [221, 372] on button "Salvar" at bounding box center [207, 377] width 56 height 25
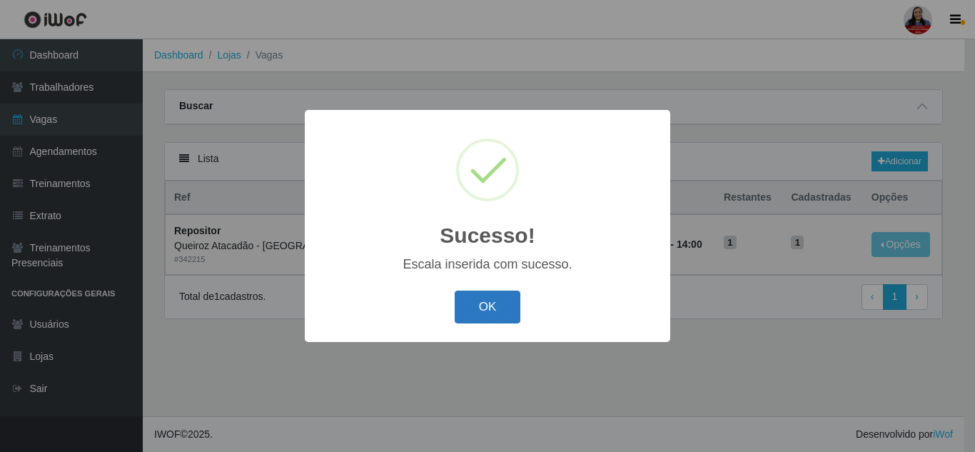
click at [500, 309] on button "OK" at bounding box center [488, 308] width 66 height 34
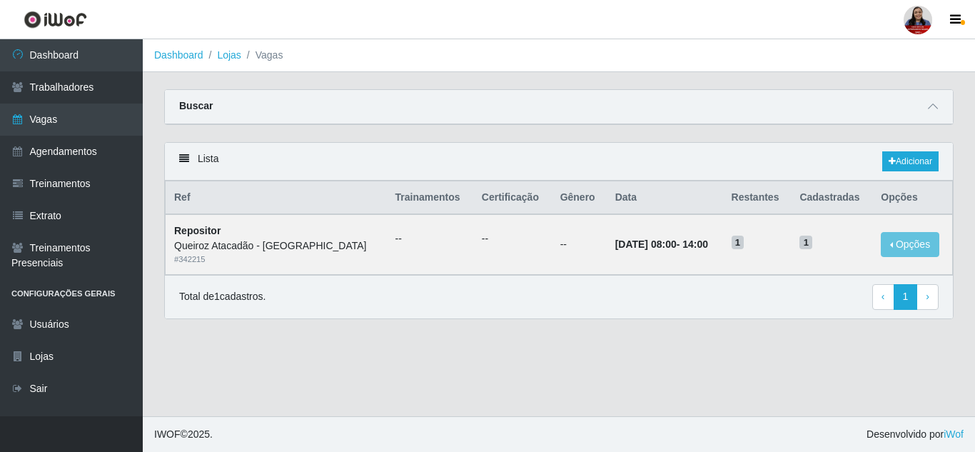
click at [697, 321] on div "Lista Adicionar Ref Trainamentos Certificação Gênero Data Restantes Cadastradas…" at bounding box center [558, 239] width 811 height 194
click at [678, 346] on main "Dashboard Lojas Vagas Carregando... Buscar Início em [DATE] Término em [DATE] F…" at bounding box center [559, 227] width 832 height 377
click at [902, 161] on link "Adicionar" at bounding box center [910, 161] width 56 height 20
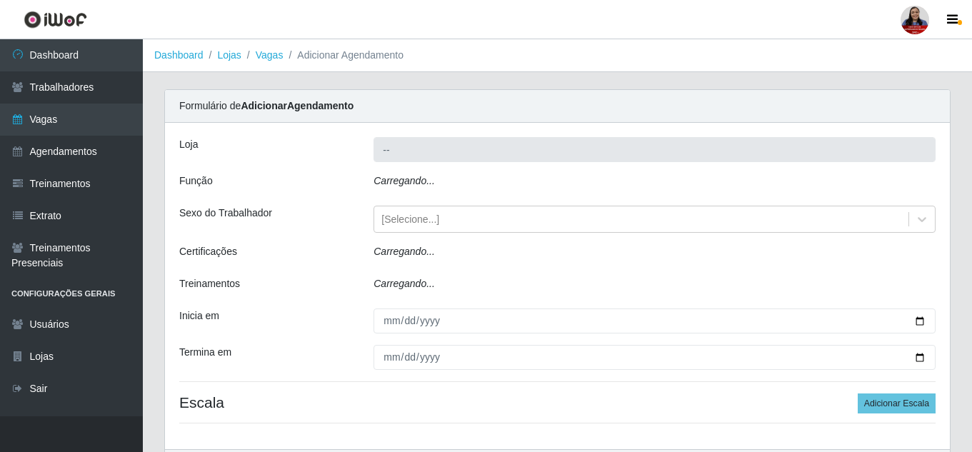
type input "Queiroz Atacadão - [GEOGRAPHIC_DATA]"
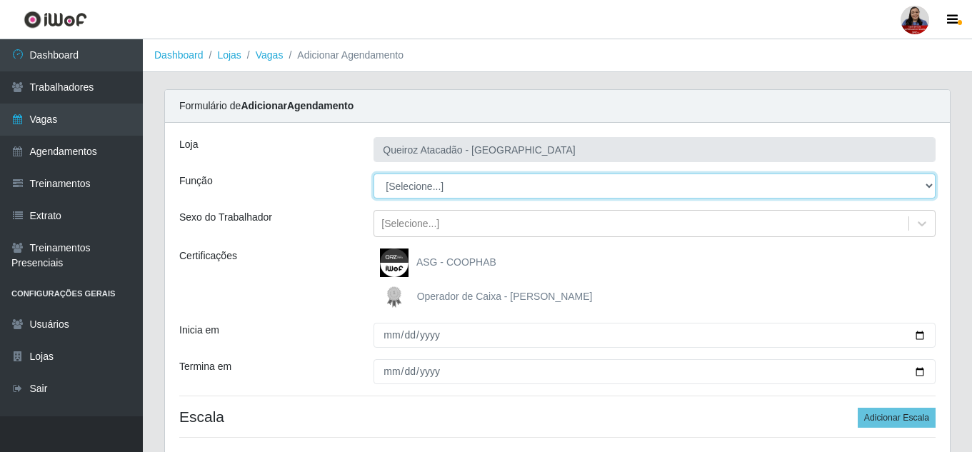
click at [478, 175] on select "[Selecione...] Embalador Embalador + Embalador ++ Operador de Caixa Operador de…" at bounding box center [654, 185] width 562 height 25
select select "24"
click at [373, 173] on select "[Selecione...] Embalador Embalador + Embalador ++ Operador de Caixa Operador de…" at bounding box center [654, 185] width 562 height 25
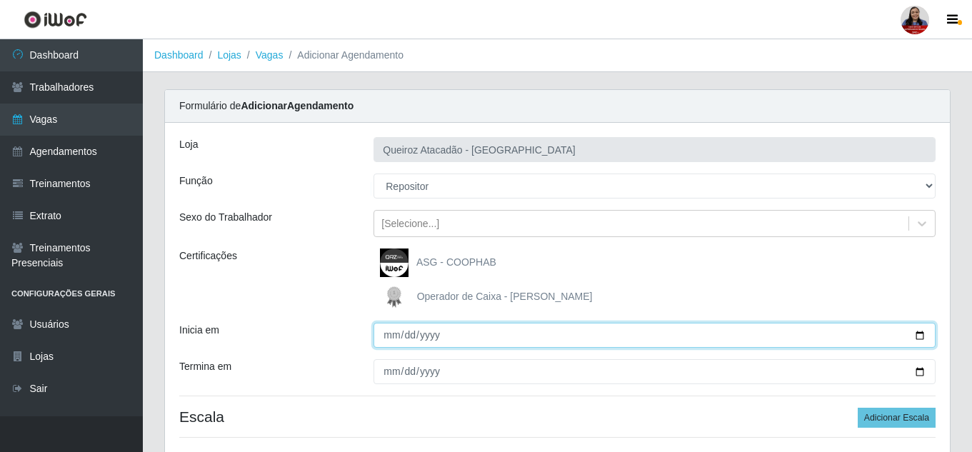
click at [920, 343] on input "Inicia em" at bounding box center [654, 335] width 562 height 25
click at [918, 341] on input "Inicia em" at bounding box center [654, 335] width 562 height 25
type input "[DATE]"
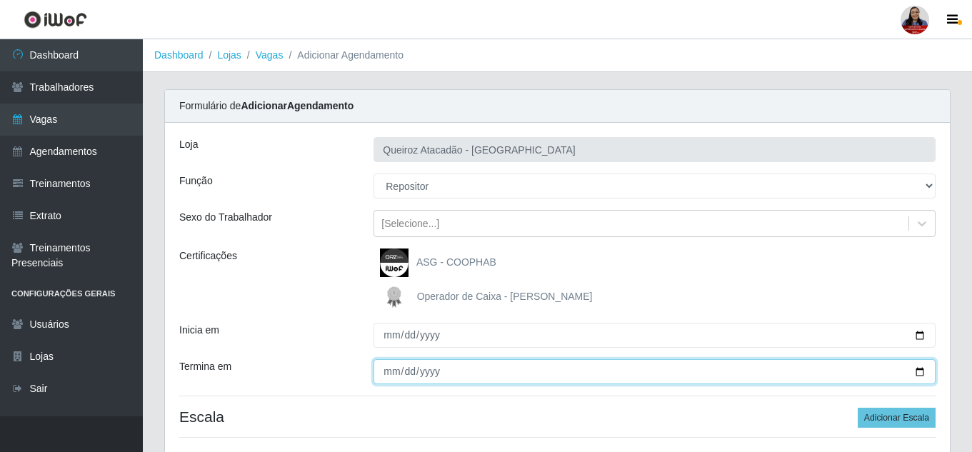
click at [918, 372] on input "Termina em" at bounding box center [654, 371] width 562 height 25
type input "[DATE]"
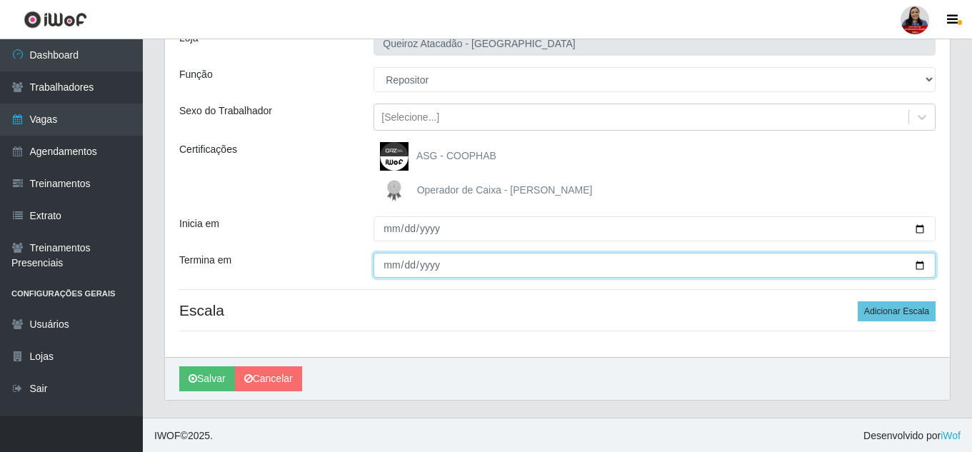
scroll to position [108, 0]
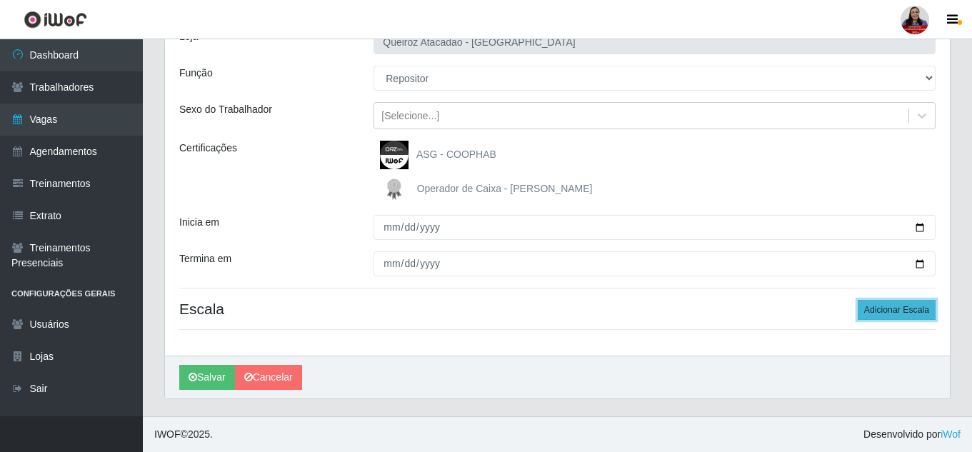
click at [900, 314] on button "Adicionar Escala" at bounding box center [896, 310] width 78 height 20
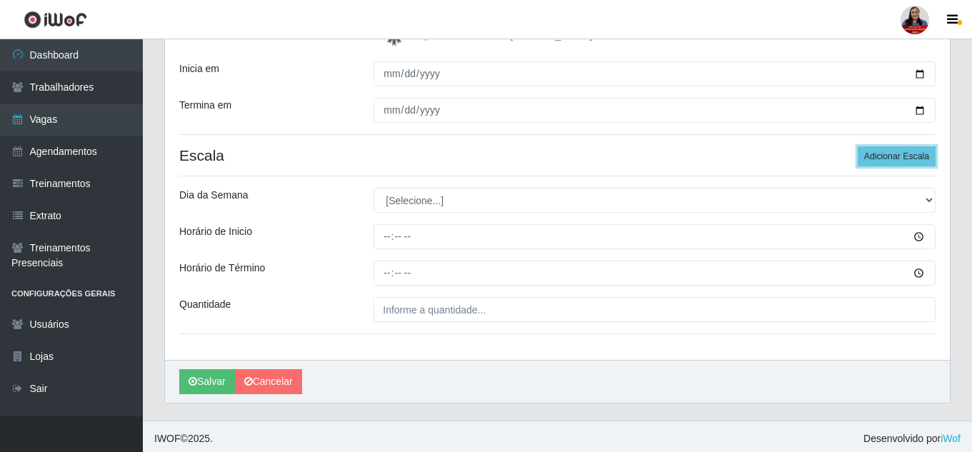
scroll to position [266, 0]
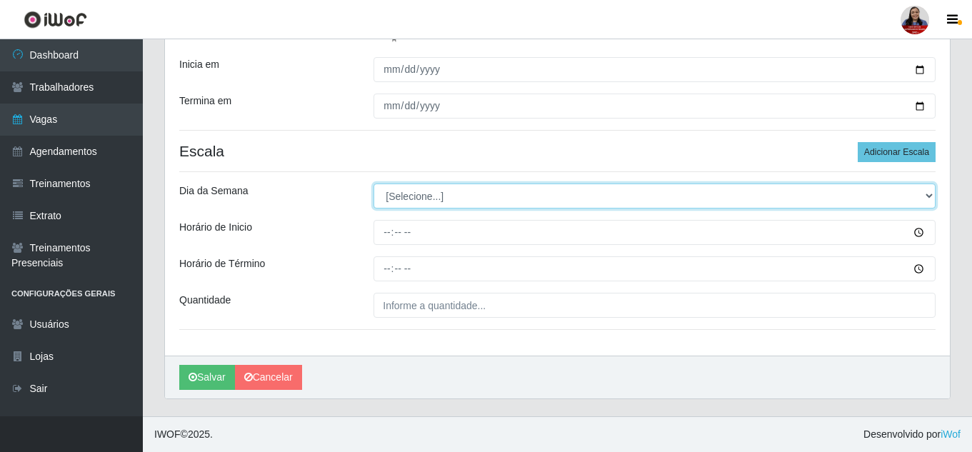
click at [450, 202] on select "[Selecione...] Segunda Terça Quarta Quinta Sexta Sábado Domingo" at bounding box center [654, 195] width 562 height 25
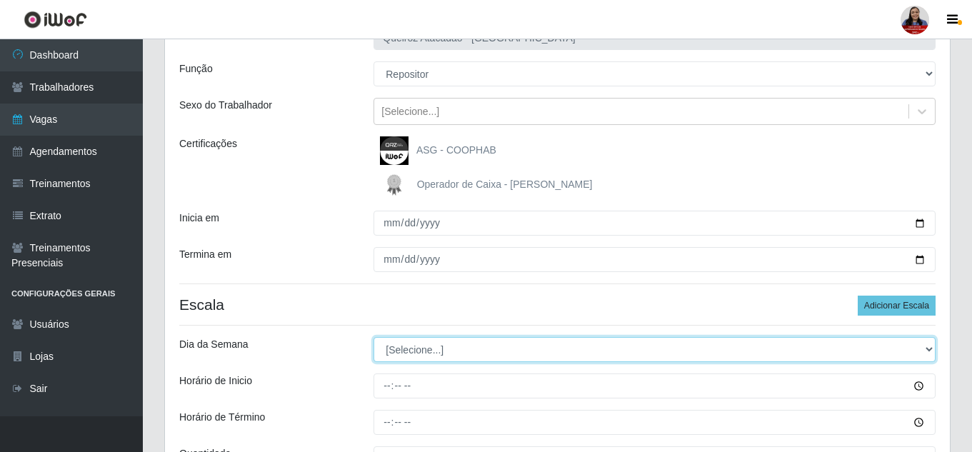
scroll to position [194, 0]
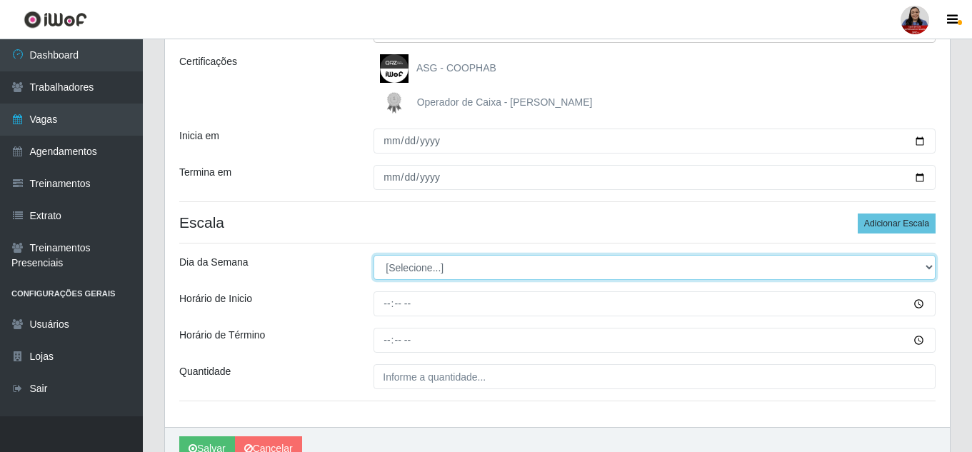
click at [456, 269] on select "[Selecione...] Segunda Terça Quarta Quinta Sexta Sábado Domingo" at bounding box center [654, 267] width 562 height 25
select select "1"
click at [373, 255] on select "[Selecione...] Segunda Terça Quarta Quinta Sexta Sábado Domingo" at bounding box center [654, 267] width 562 height 25
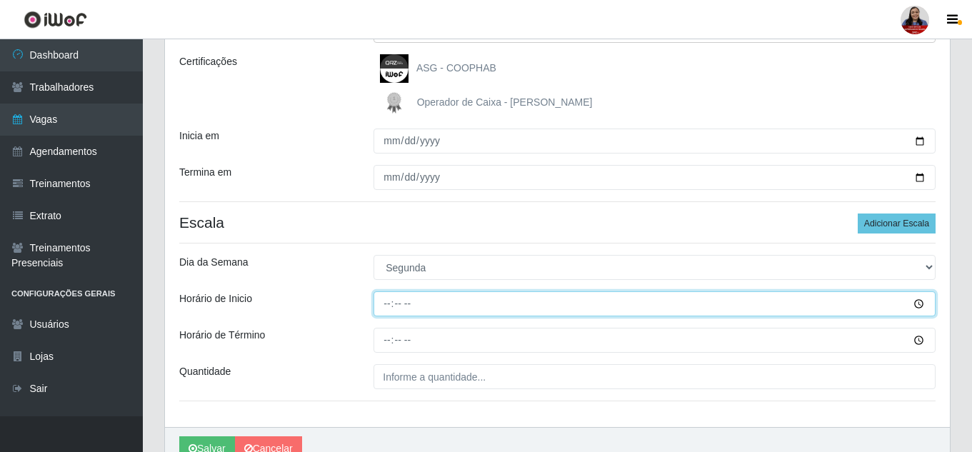
click at [385, 308] on input "Horário de Inicio" at bounding box center [654, 303] width 562 height 25
type input "14:00"
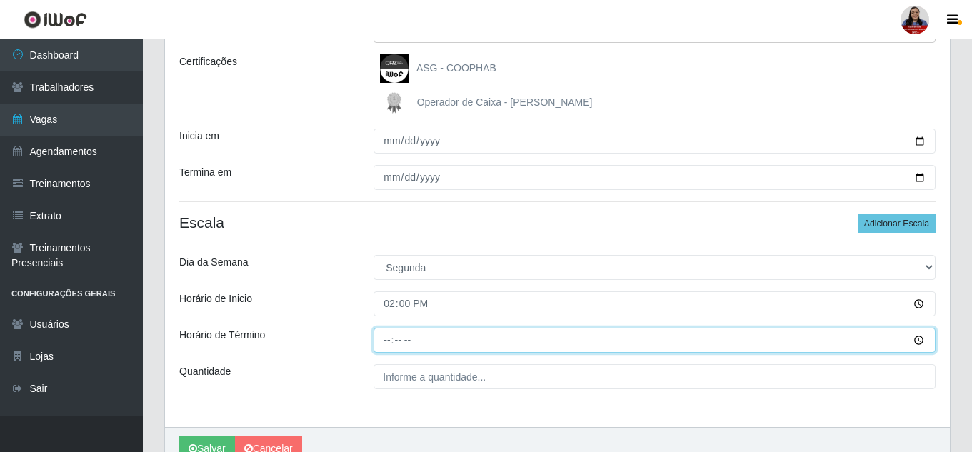
type input "20:00"
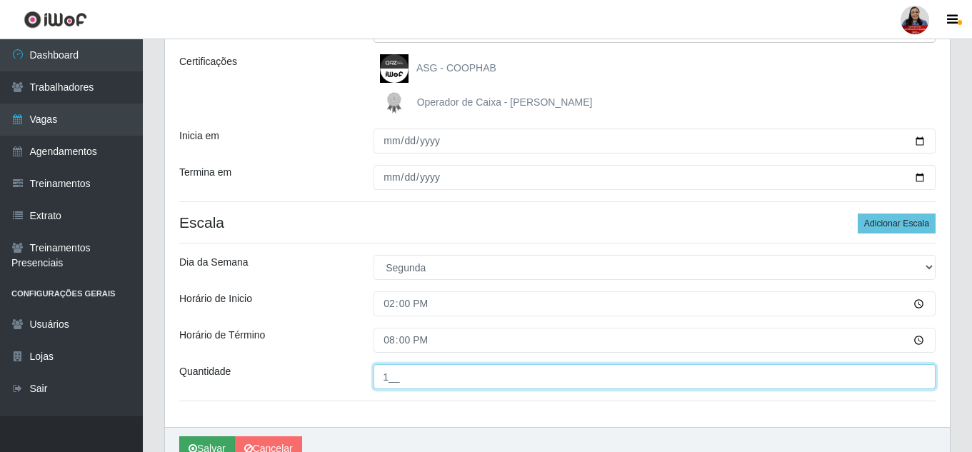
type input "1__"
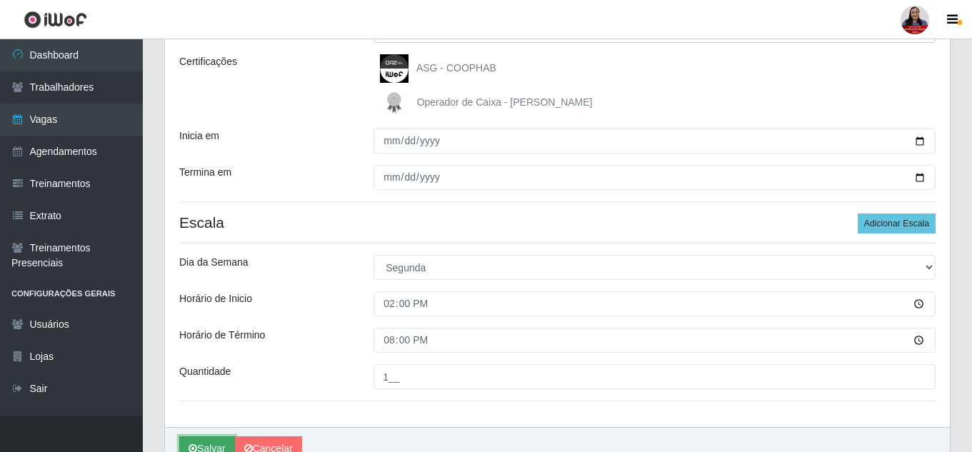
click at [210, 440] on button "Salvar" at bounding box center [207, 448] width 56 height 25
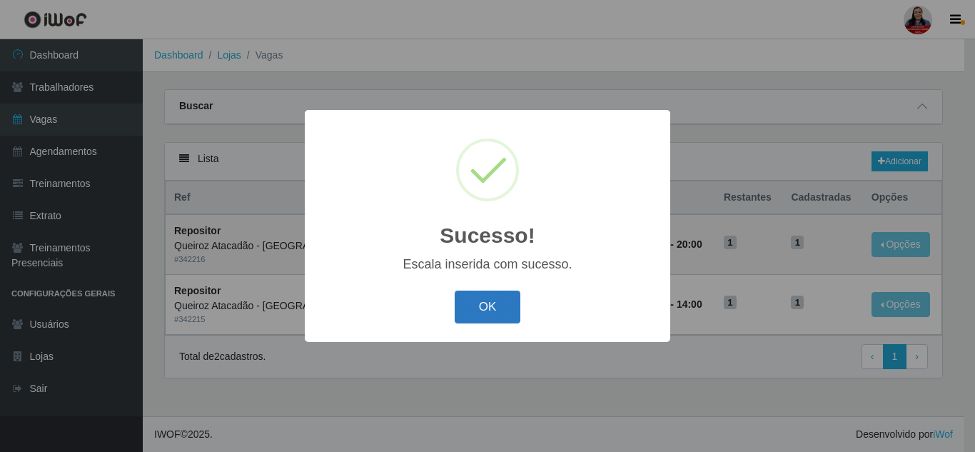
click at [501, 303] on button "OK" at bounding box center [488, 308] width 66 height 34
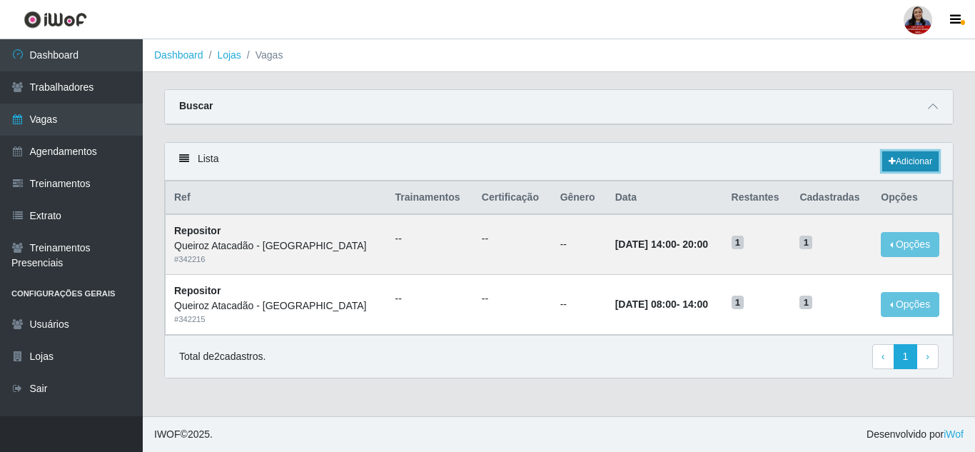
click at [922, 159] on link "Adicionar" at bounding box center [910, 161] width 56 height 20
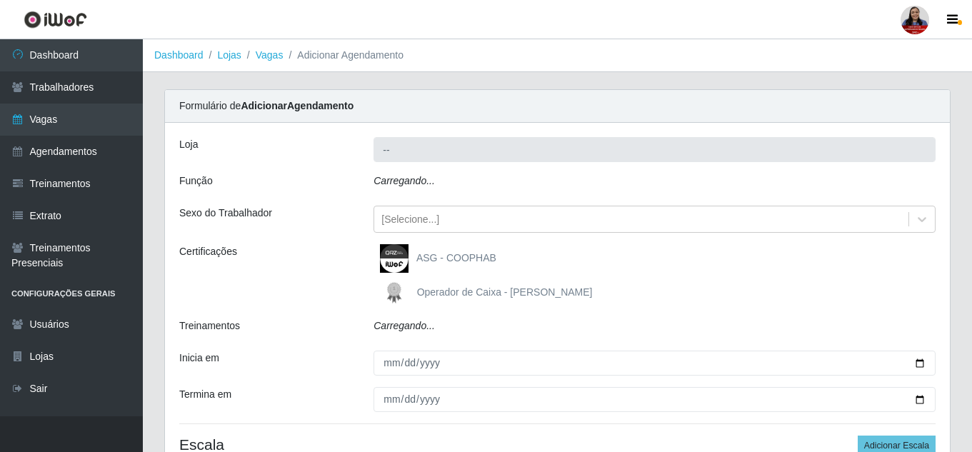
type input "Queiroz Atacadão - [GEOGRAPHIC_DATA]"
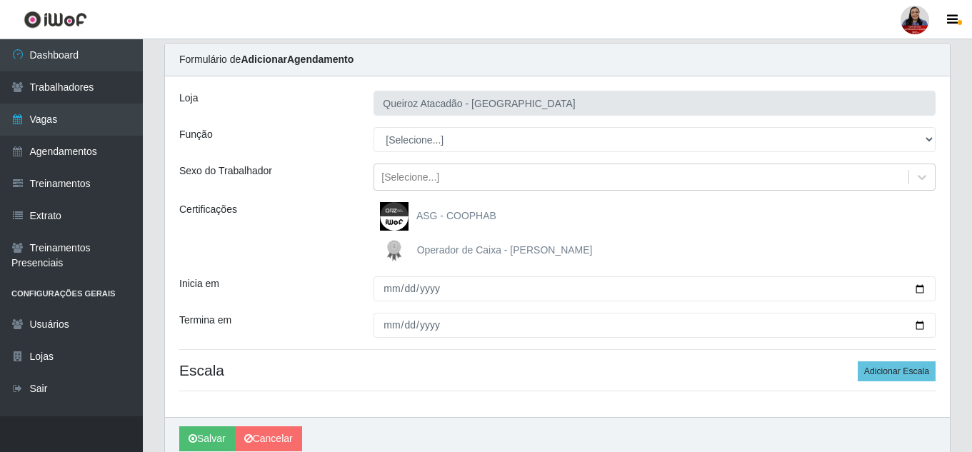
scroll to position [108, 0]
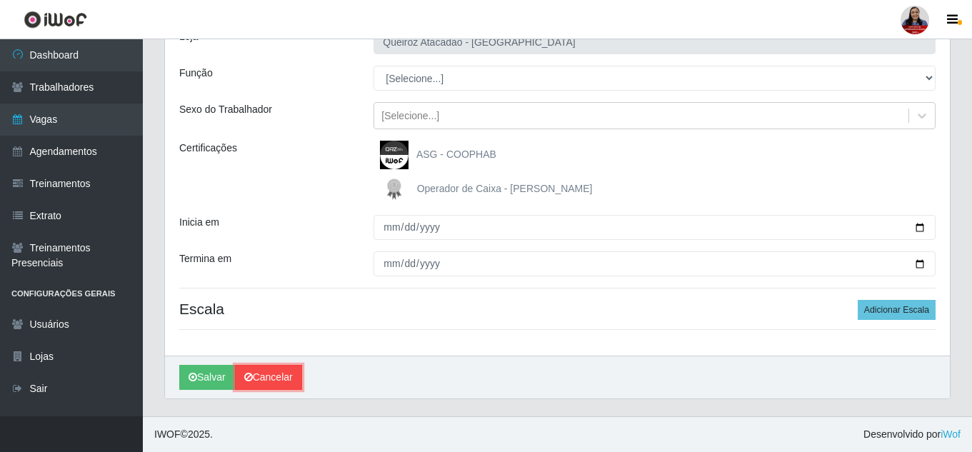
click at [292, 371] on link "Cancelar" at bounding box center [268, 377] width 67 height 25
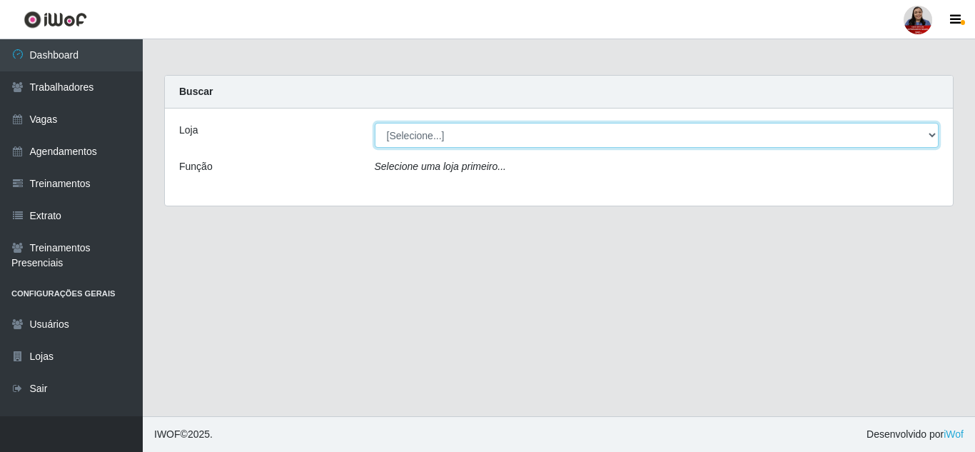
click at [412, 143] on select "[Selecione...] Hiper [GEOGRAPHIC_DATA] - [GEOGRAPHIC_DATA] Hiper Queiroz - Boa …" at bounding box center [657, 135] width 565 height 25
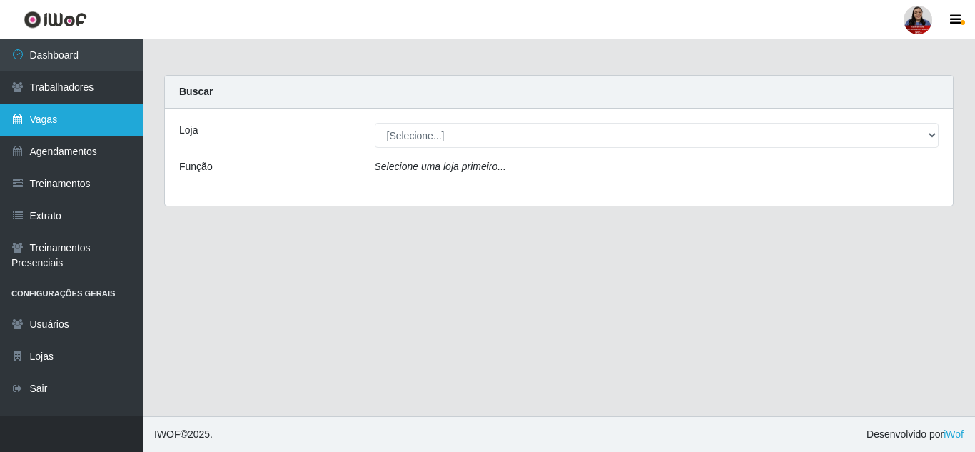
click at [59, 125] on link "Vagas" at bounding box center [71, 120] width 143 height 32
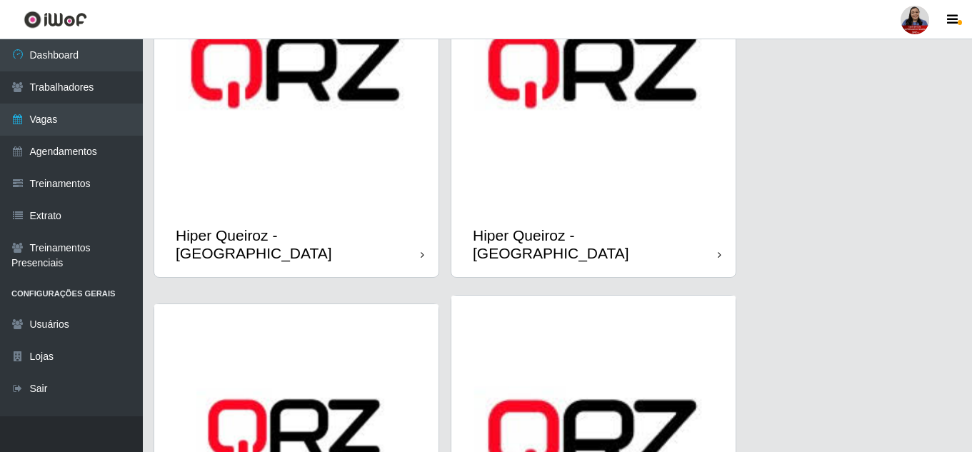
scroll to position [512, 0]
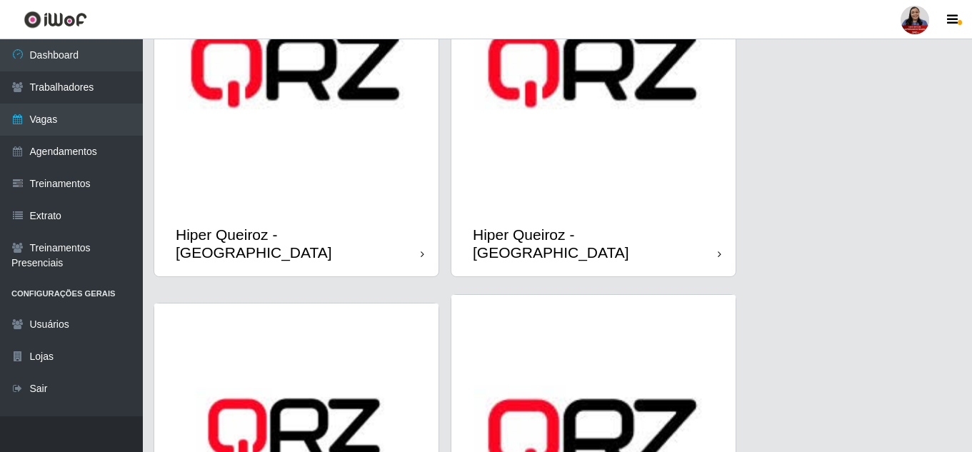
click at [323, 207] on img at bounding box center [296, 69] width 284 height 284
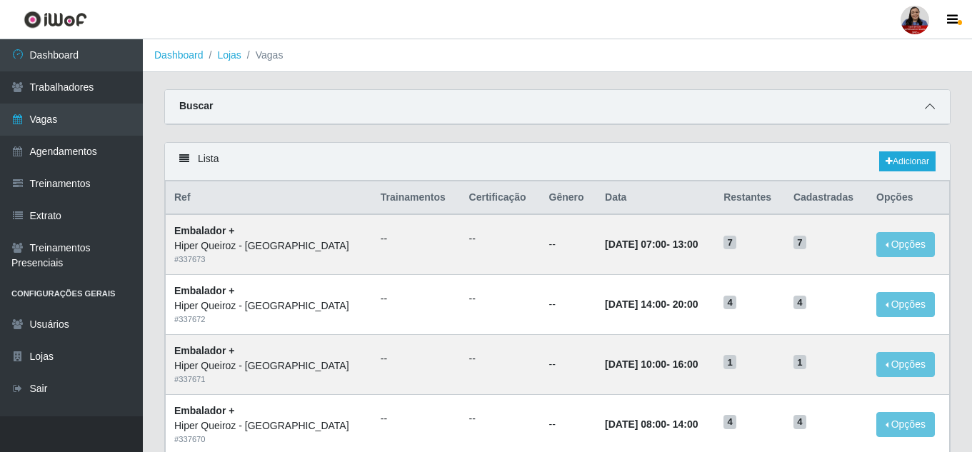
click at [932, 105] on icon at bounding box center [929, 106] width 10 height 10
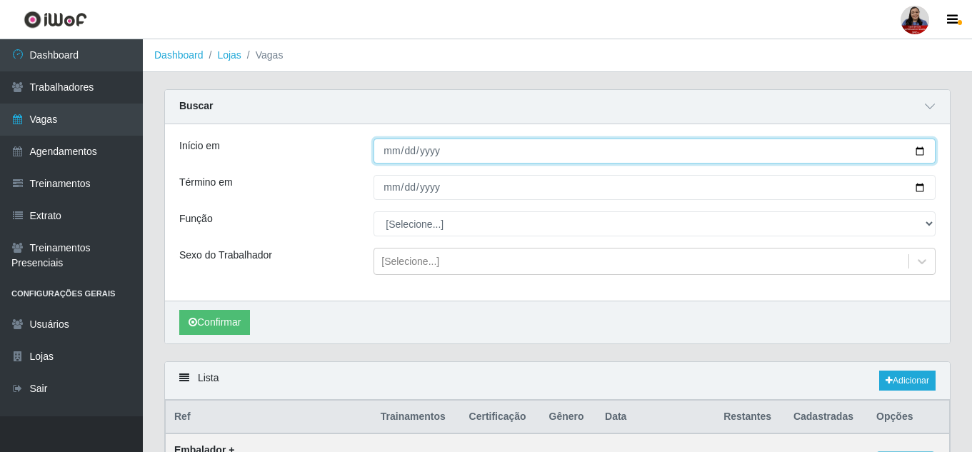
click at [918, 150] on input "Início em" at bounding box center [654, 150] width 562 height 25
type input "[DATE]"
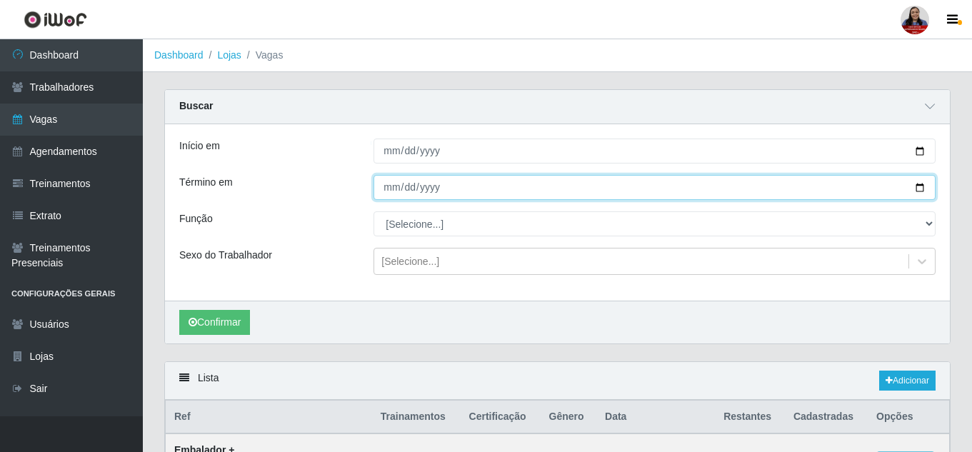
click at [920, 190] on input "Término em" at bounding box center [654, 187] width 562 height 25
type input "[DATE]"
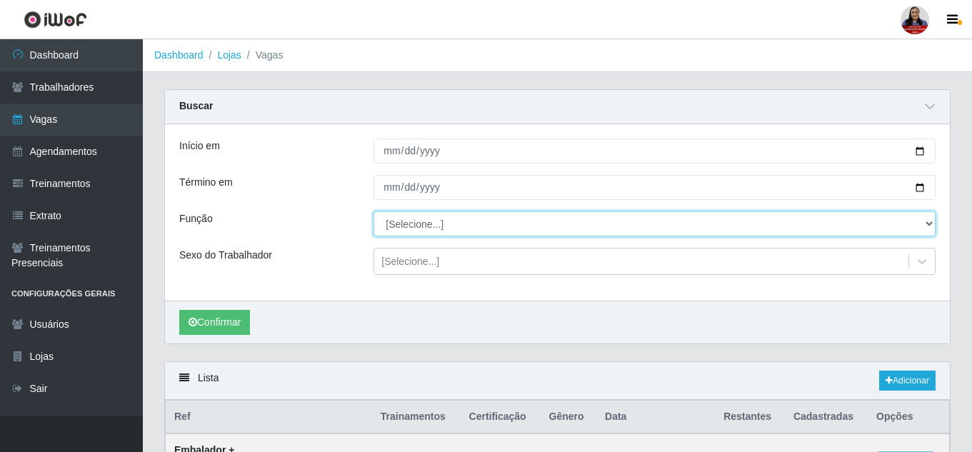
click at [452, 223] on select "[Selecione...] Embalador Embalador + Embalador ++ Operador de Caixa + Operador …" at bounding box center [654, 223] width 562 height 25
select select "73"
click at [373, 212] on select "[Selecione...] Embalador Embalador + Embalador ++ Operador de Caixa + Operador …" at bounding box center [654, 223] width 562 height 25
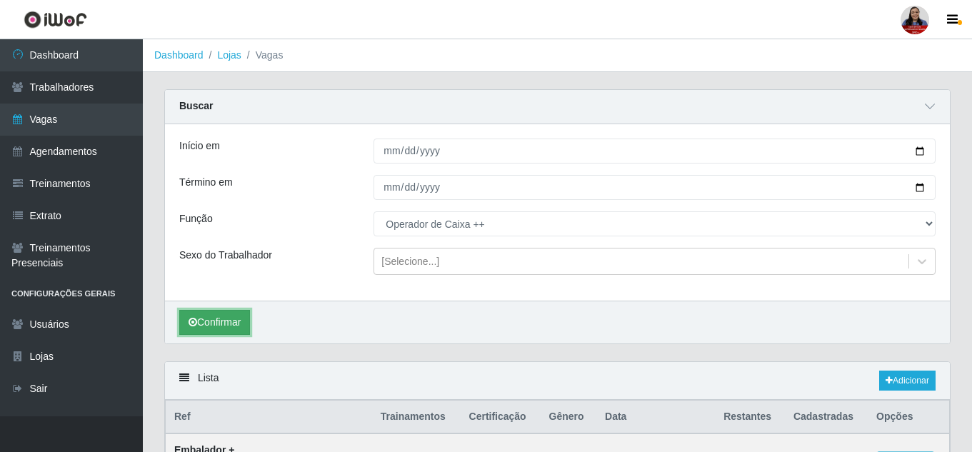
click at [219, 313] on button "Confirmar" at bounding box center [214, 322] width 71 height 25
click at [346, 79] on main "Dashboard Lojas Vagas Carregando... Buscar Início em 2025-09-07 Término em 2025…" at bounding box center [557, 297] width 829 height 516
click at [440, 31] on header "Perfil Alterar Senha Sair" at bounding box center [486, 19] width 972 height 39
click at [460, 75] on main "Dashboard Lojas Vagas Carregando... Buscar Início em 2025-09-07 Término em 2025…" at bounding box center [557, 297] width 829 height 516
